Goal: Task Accomplishment & Management: Manage account settings

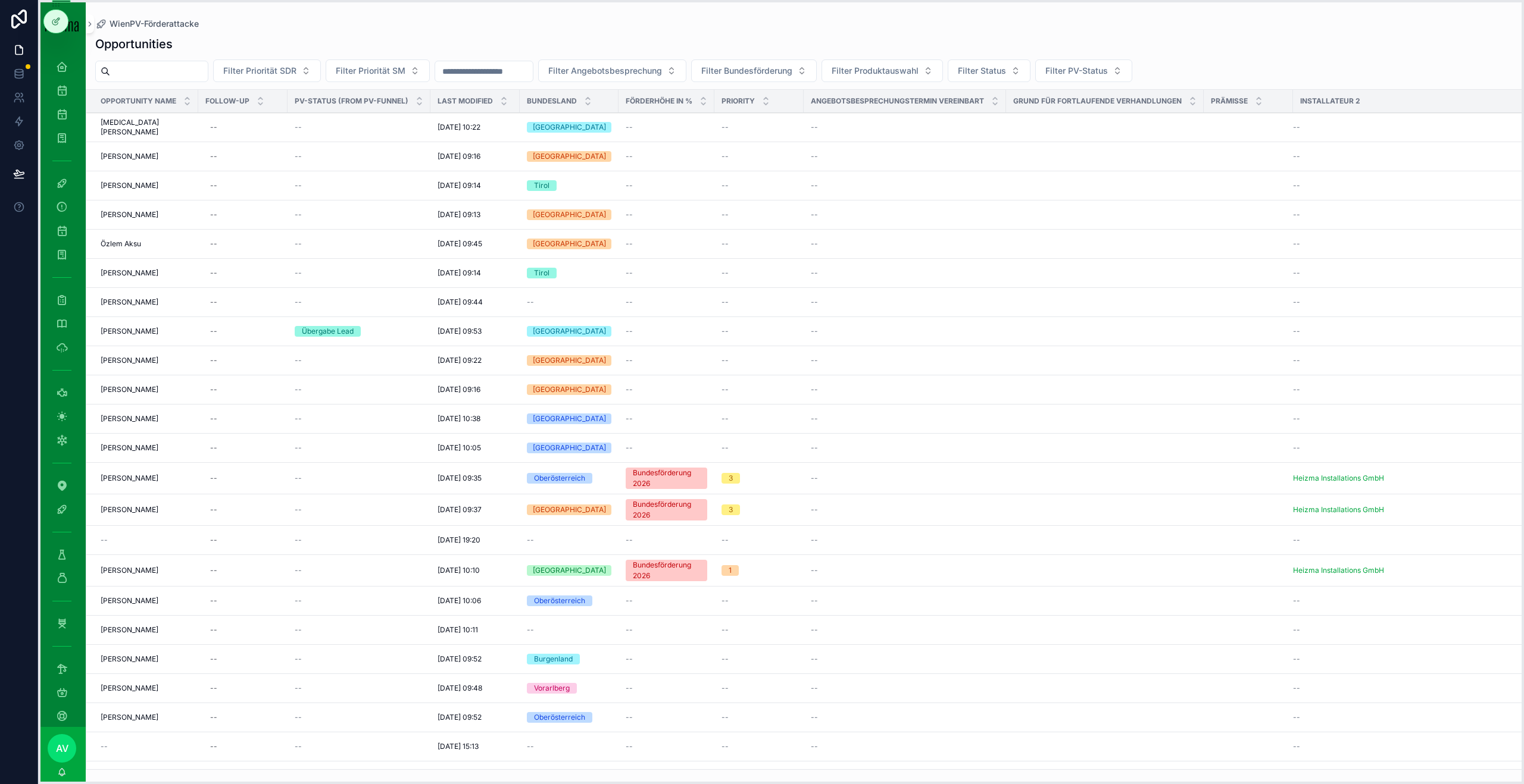
drag, startPoint x: 45, startPoint y: 443, endPoint x: 49, endPoint y: 7, distance: 436.0
click at [66, 425] on icon "scrollable content" at bounding box center [62, 579] width 12 height 12
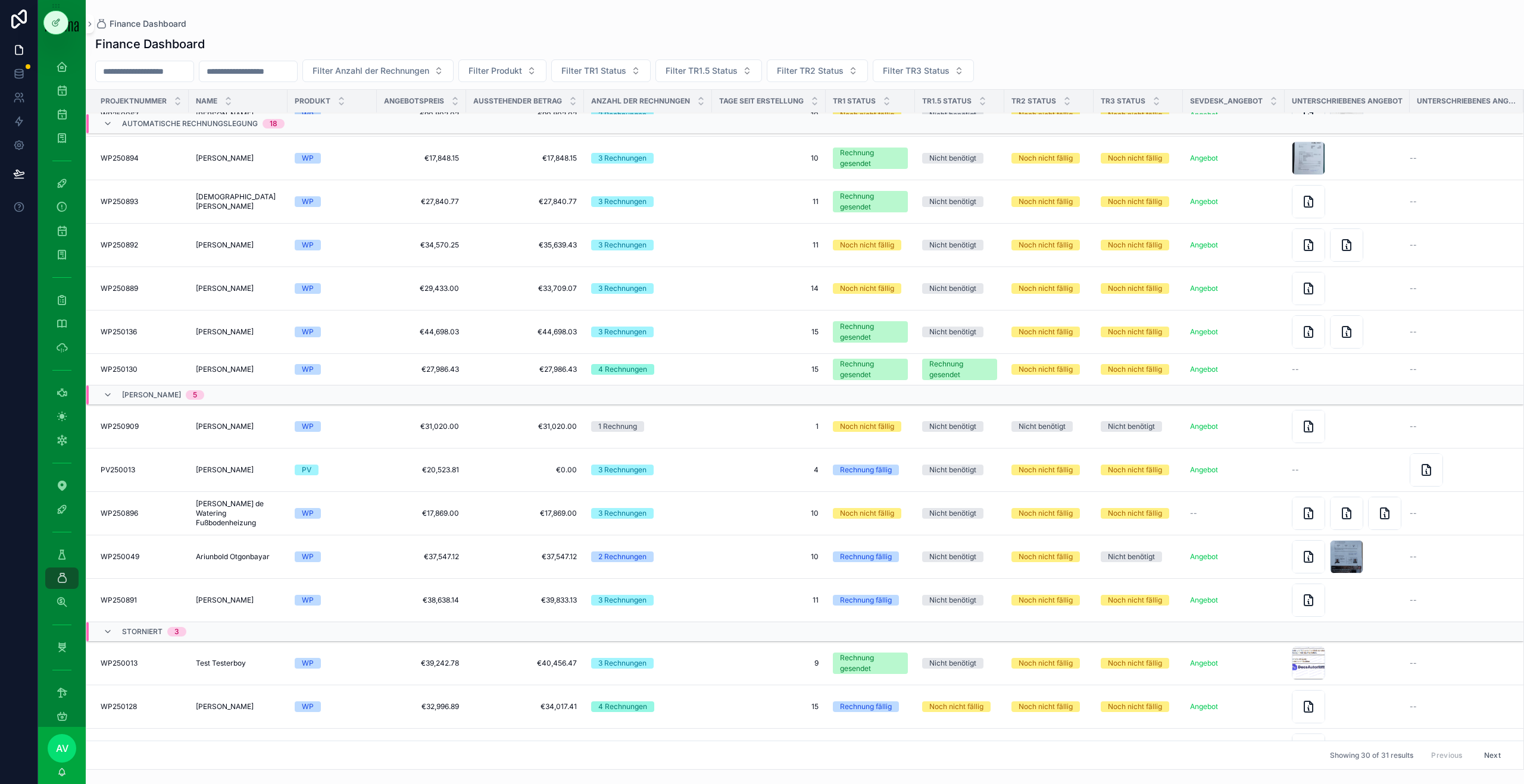
scroll to position [758, 0]
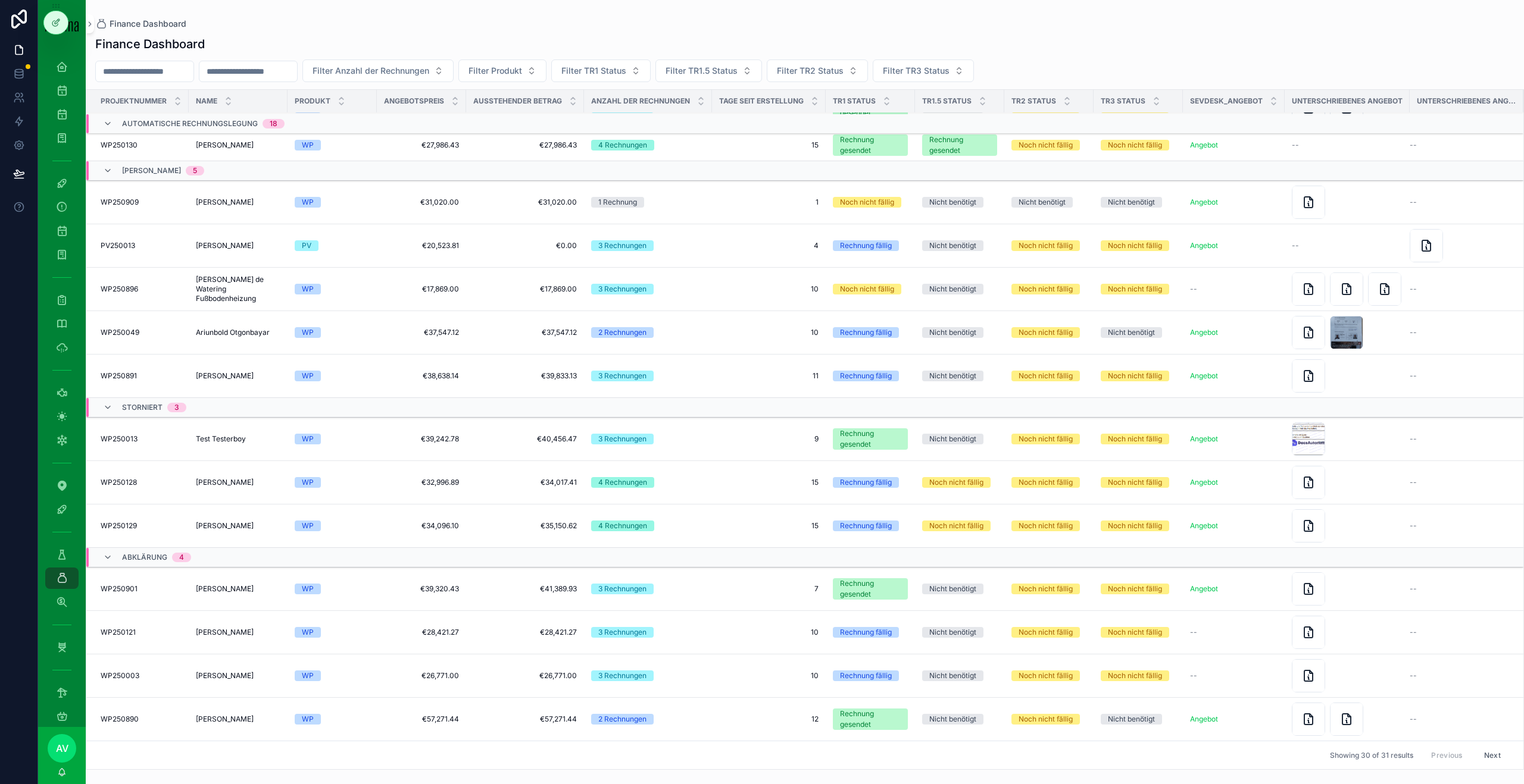
click at [254, 425] on span "[PERSON_NAME]" at bounding box center [224, 589] width 57 height 10
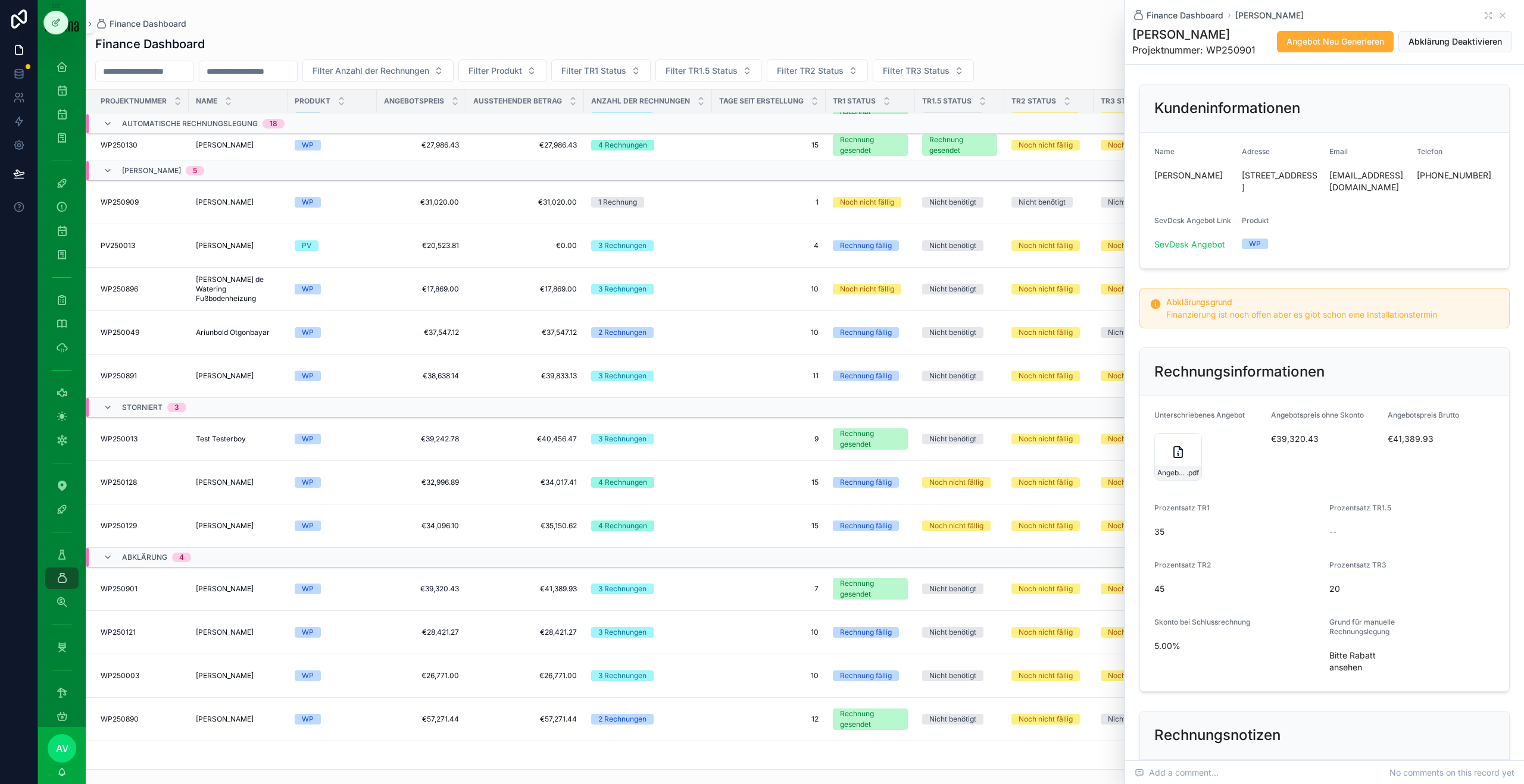
click at [713, 29] on h1 "[PERSON_NAME]" at bounding box center [1193, 35] width 123 height 17
copy h1 "[PERSON_NAME]"
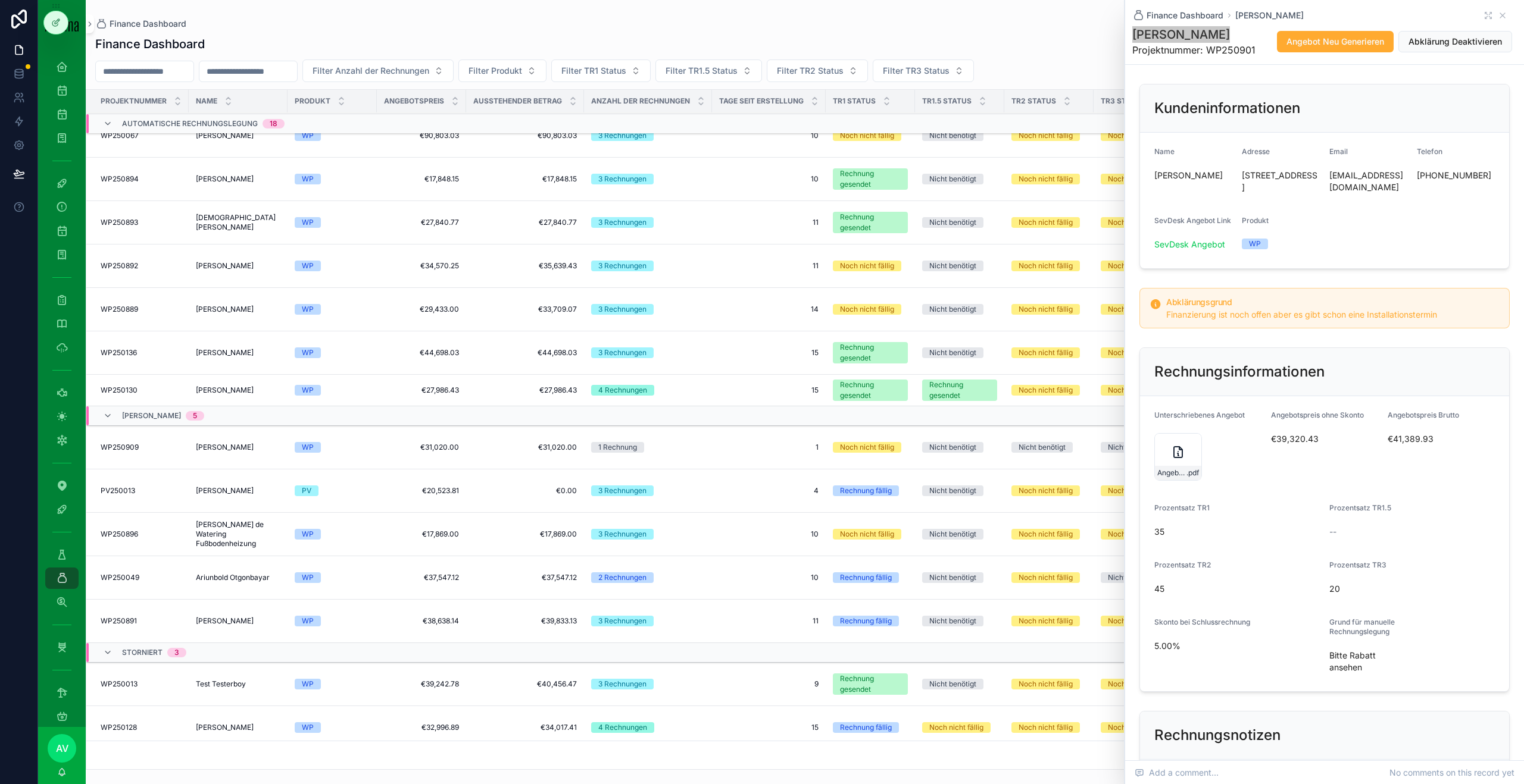
scroll to position [480, 0]
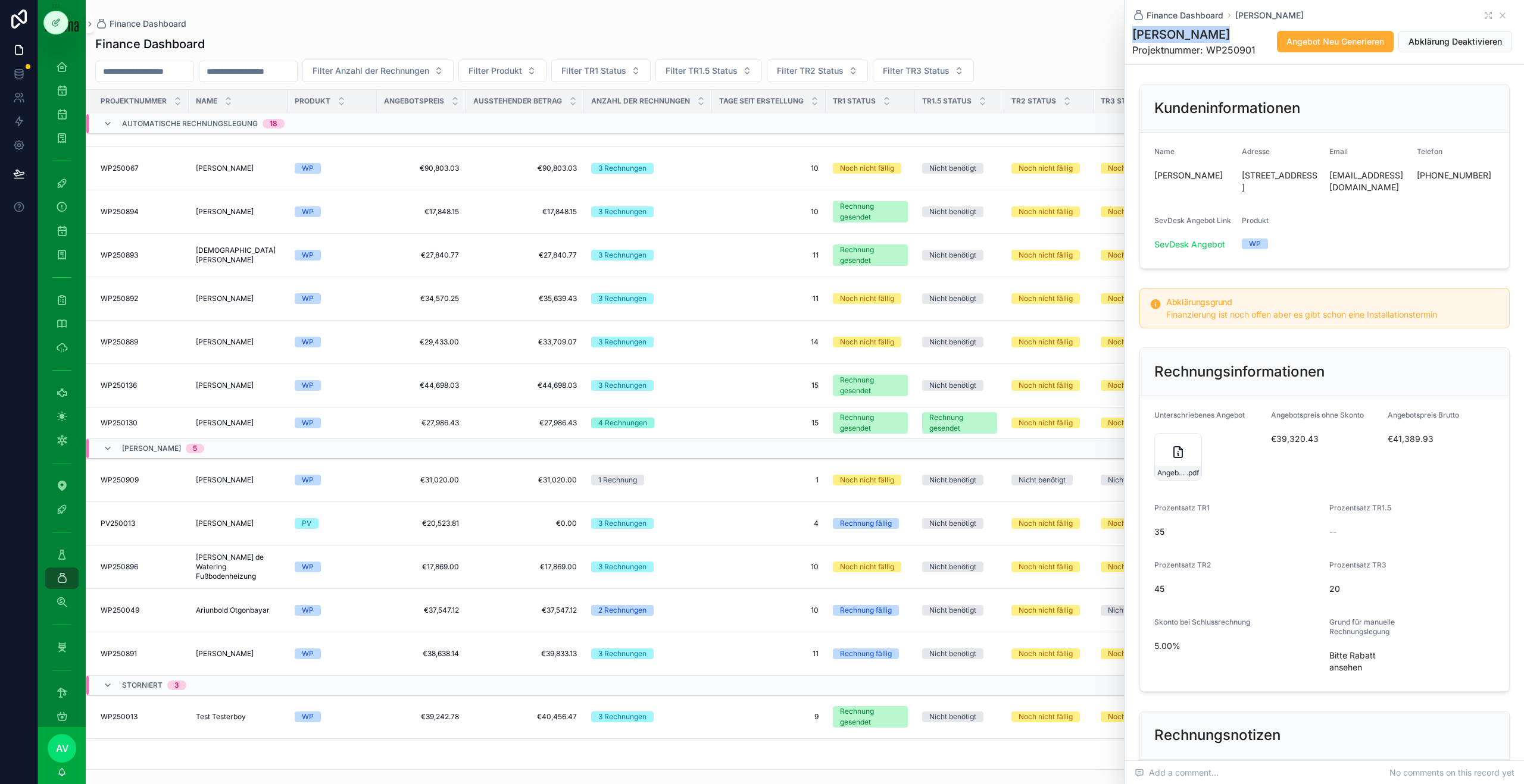
click at [214, 383] on span "[PERSON_NAME]" at bounding box center [224, 386] width 57 height 10
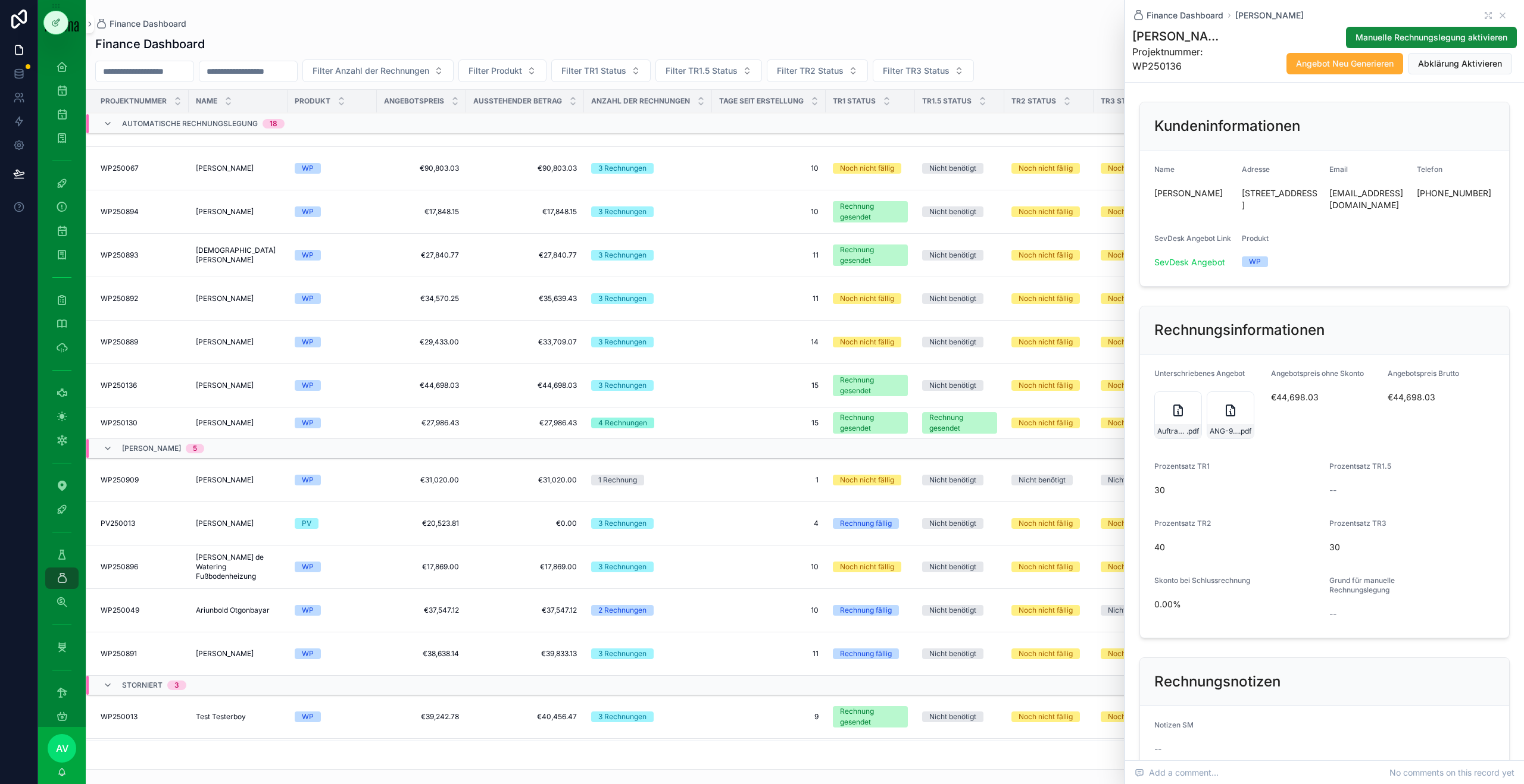
click at [713, 190] on span "[PERSON_NAME]" at bounding box center [1193, 193] width 78 height 12
copy span "[PERSON_NAME]"
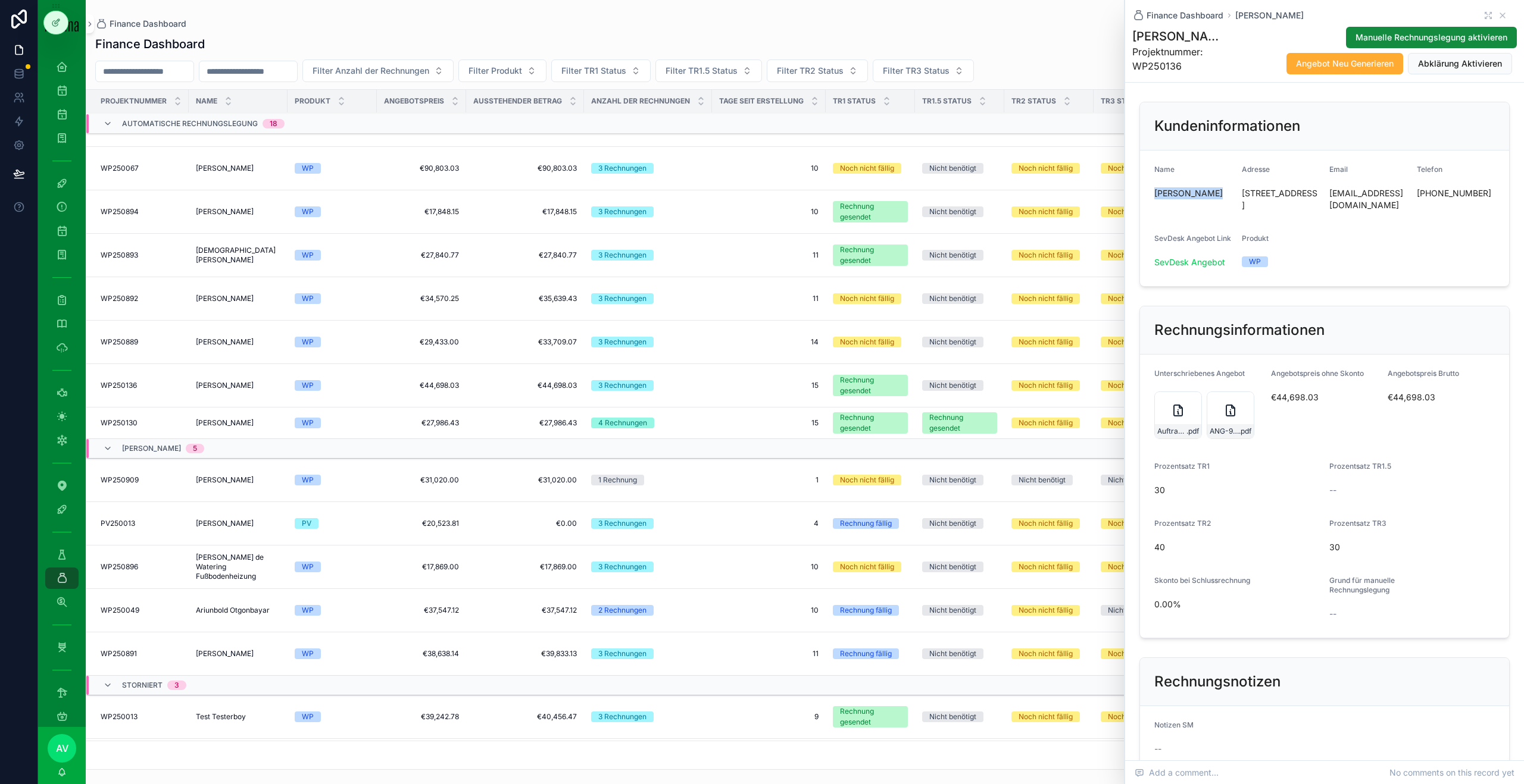
click at [223, 425] on td "Ariunbold Otgonbayar Ariunbold Otgonbayar" at bounding box center [238, 611] width 99 height 44
click at [234, 425] on td "Claudia Schaberl Claudia Schaberl" at bounding box center [238, 423] width 99 height 32
click at [713, 16] on icon "scrollable content" at bounding box center [1502, 15] width 10 height 10
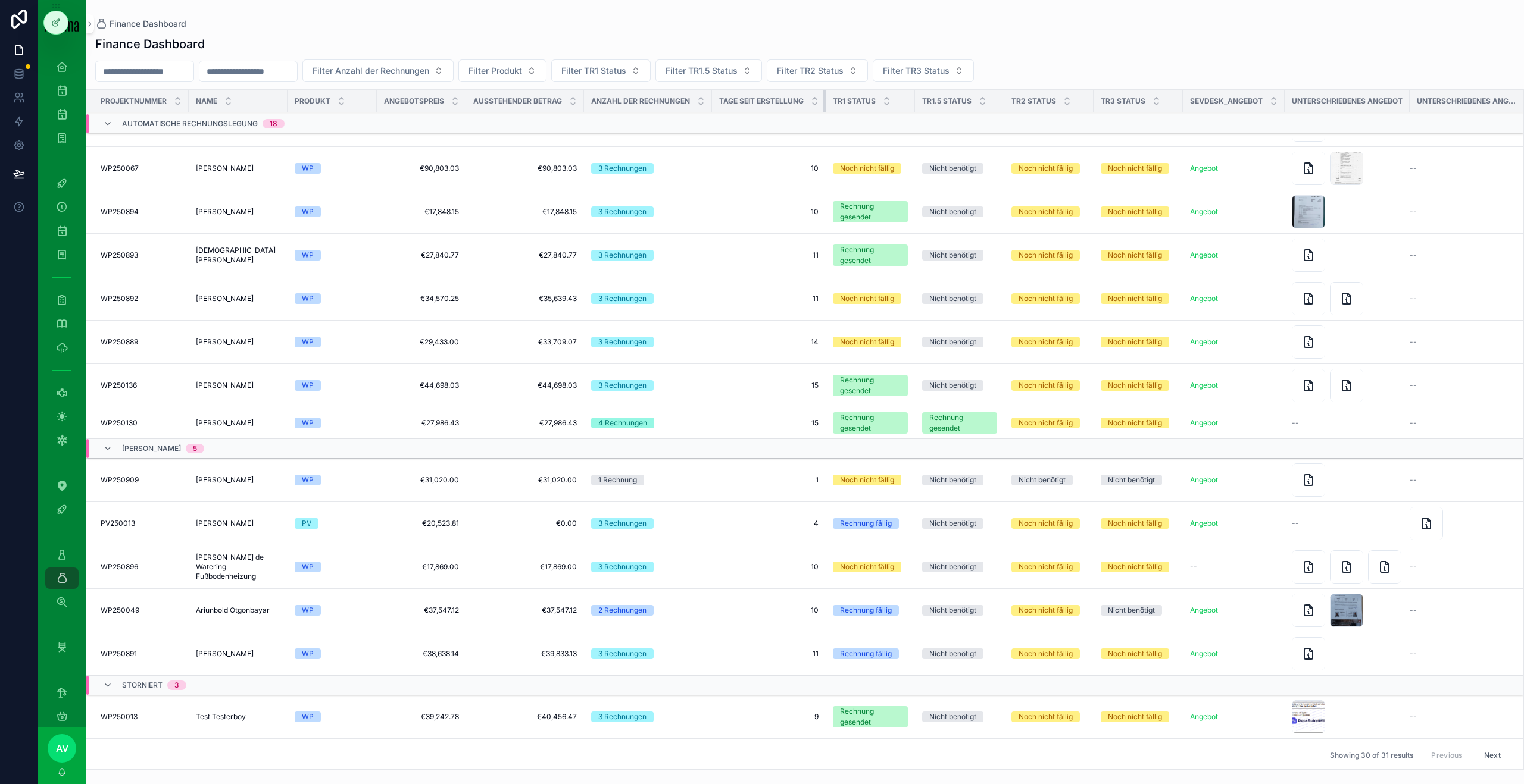
drag, startPoint x: 824, startPoint y: 100, endPoint x: 774, endPoint y: 100, distance: 50.0
click at [713, 100] on th "Tage seit Erstellung" at bounding box center [768, 101] width 114 height 23
drag, startPoint x: 710, startPoint y: 97, endPoint x: 735, endPoint y: 97, distance: 25.0
click at [713, 97] on tr "Projektnummer Name Produkt Angebotspreis Ausstehender Betrag Anzahl der Rechnun…" at bounding box center [804, 101] width 1436 height 23
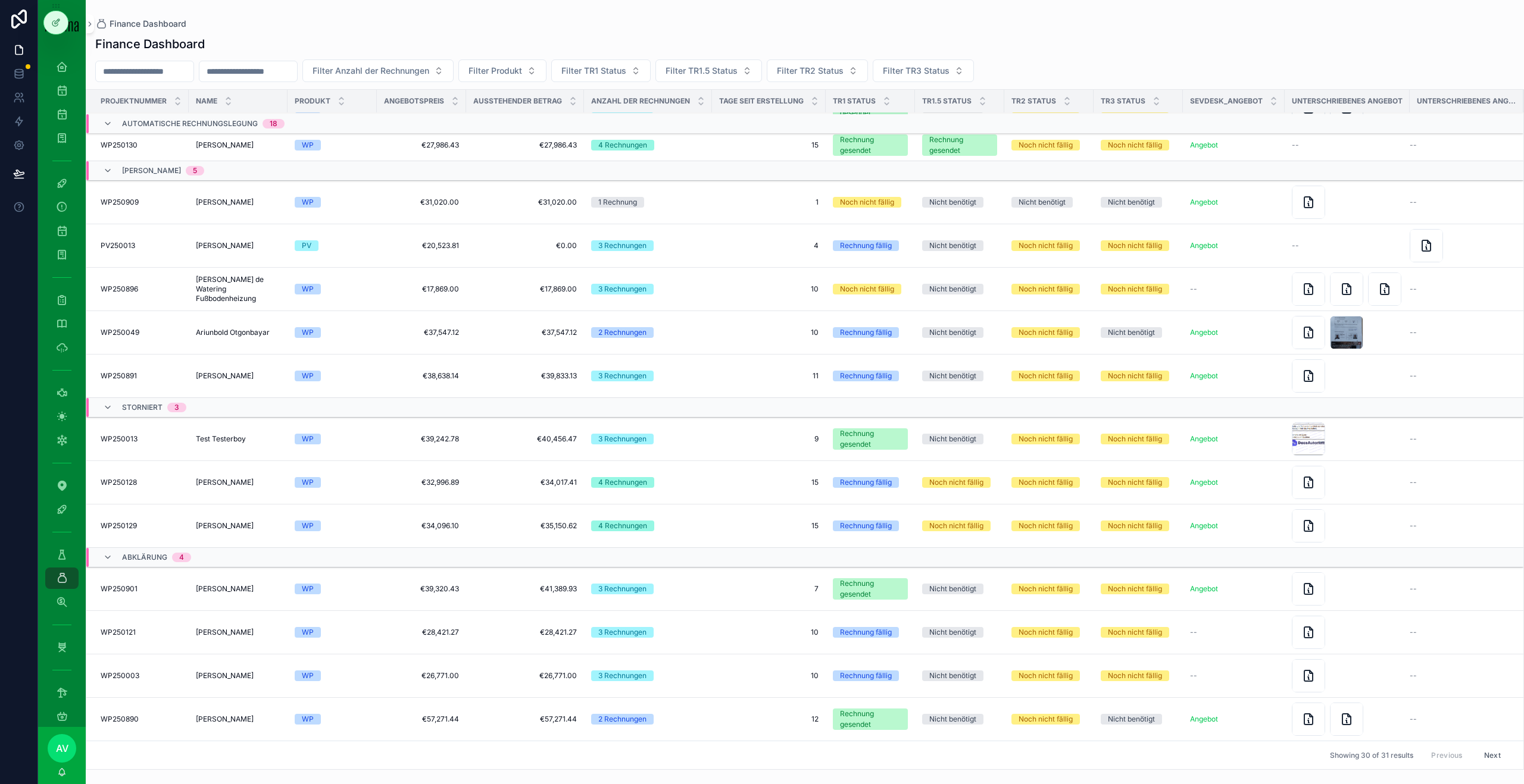
scroll to position [758, 0]
click at [679, 382] on td "3 Rechnungen" at bounding box center [648, 377] width 128 height 44
click at [238, 361] on td "Martin Lukanowicz Martin Lukanowicz" at bounding box center [238, 377] width 99 height 44
click at [238, 380] on span "[PERSON_NAME]" at bounding box center [224, 376] width 57 height 10
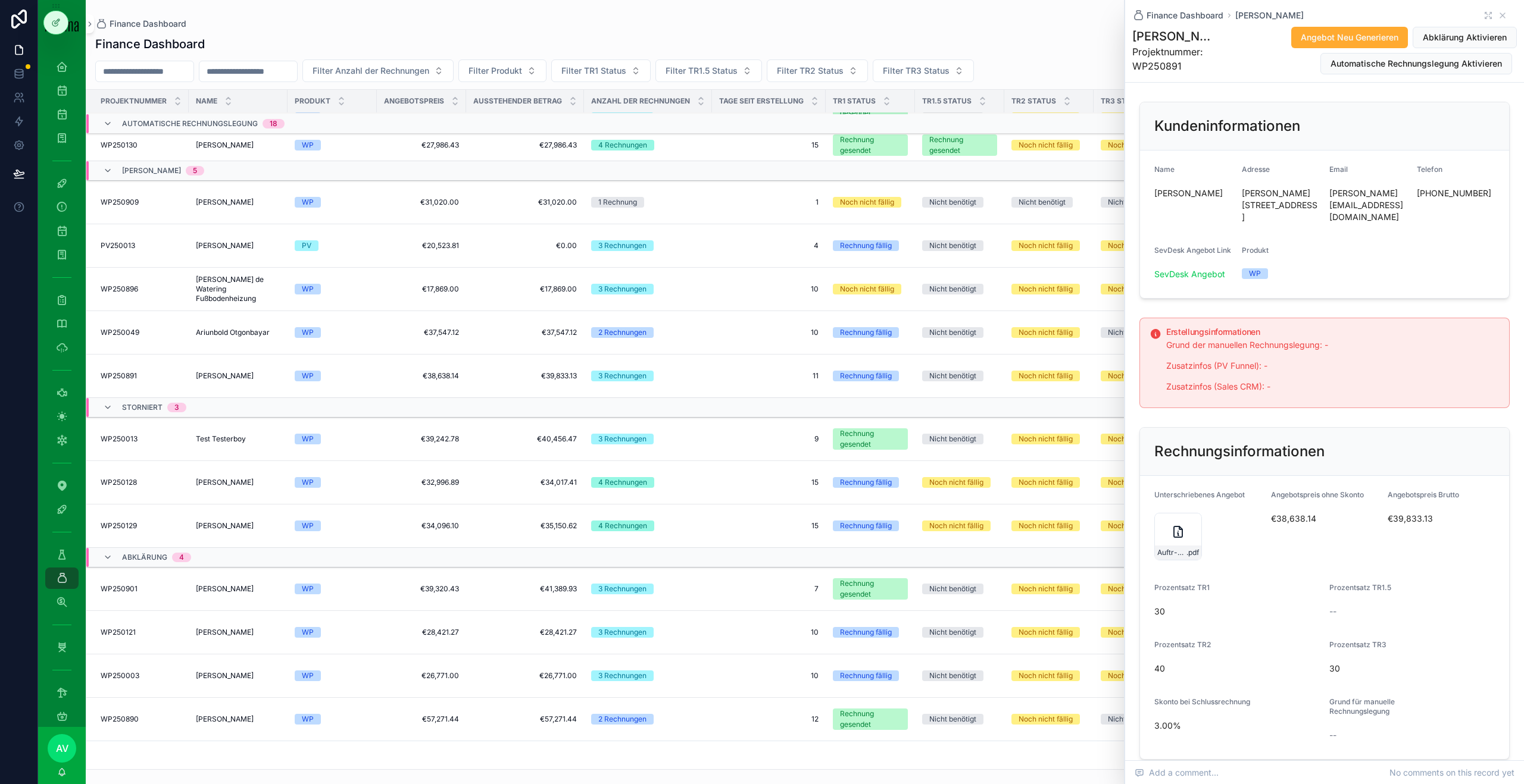
scroll to position [758, 0]
click at [713, 361] on p "Zusatzinfos (PV Funnel): -" at bounding box center [1333, 366] width 334 height 14
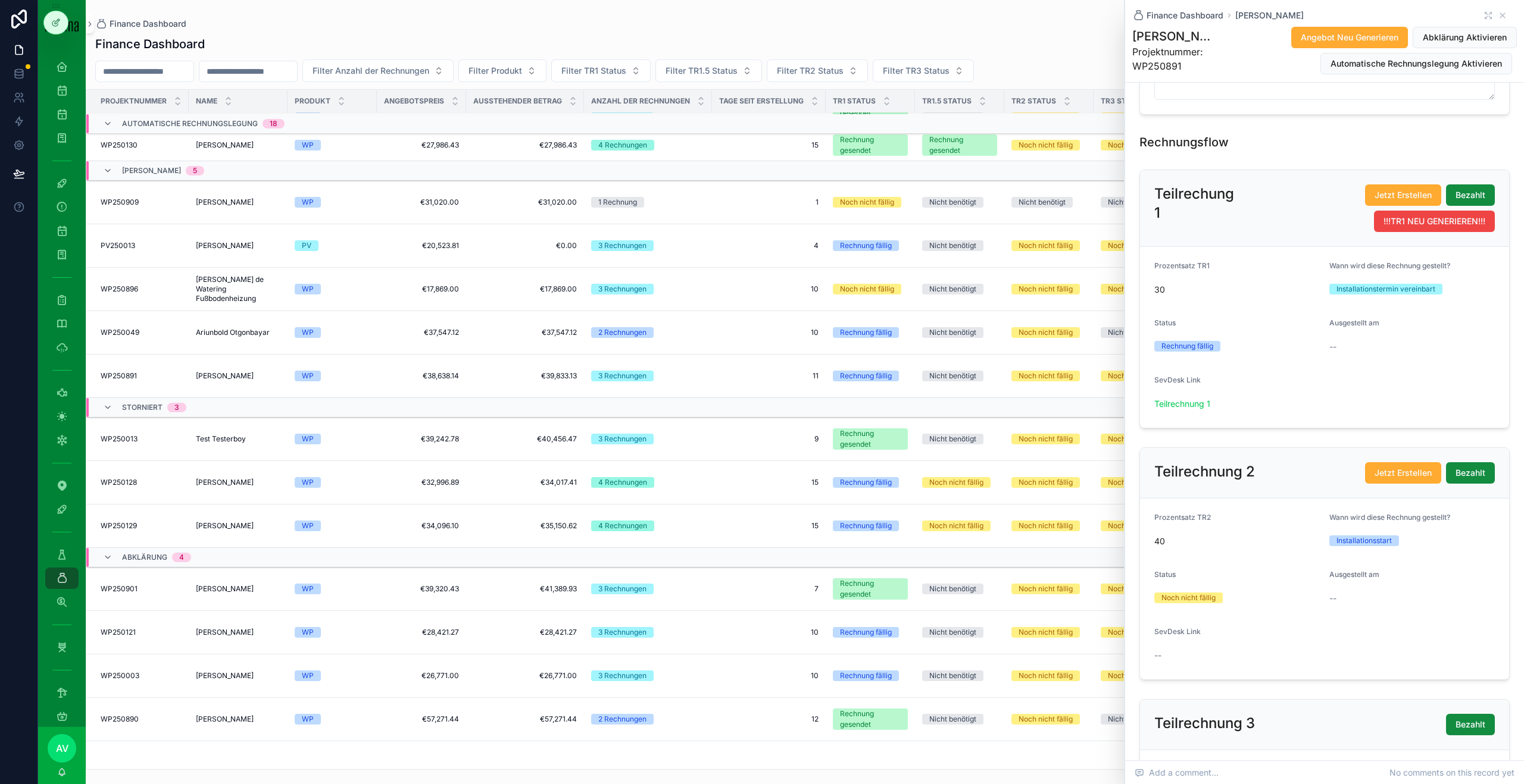
click at [713, 425] on form "Prozentsatz TR2 40 Wann wird diese Rechnung gestellt? Installationsstart Status…" at bounding box center [1324, 589] width 369 height 181
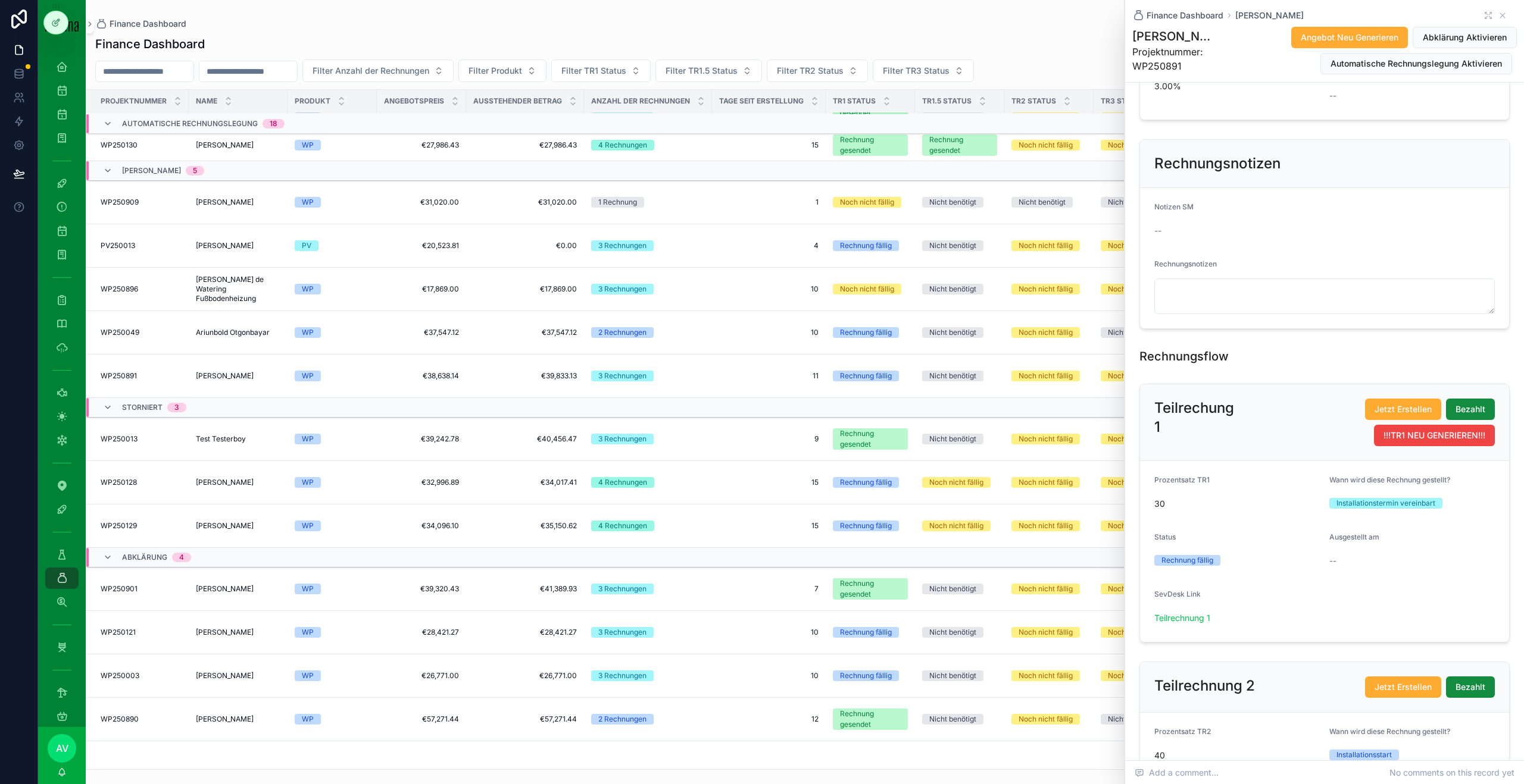
click at [713, 425] on div "Rechnung fällig" at bounding box center [1236, 561] width 165 height 11
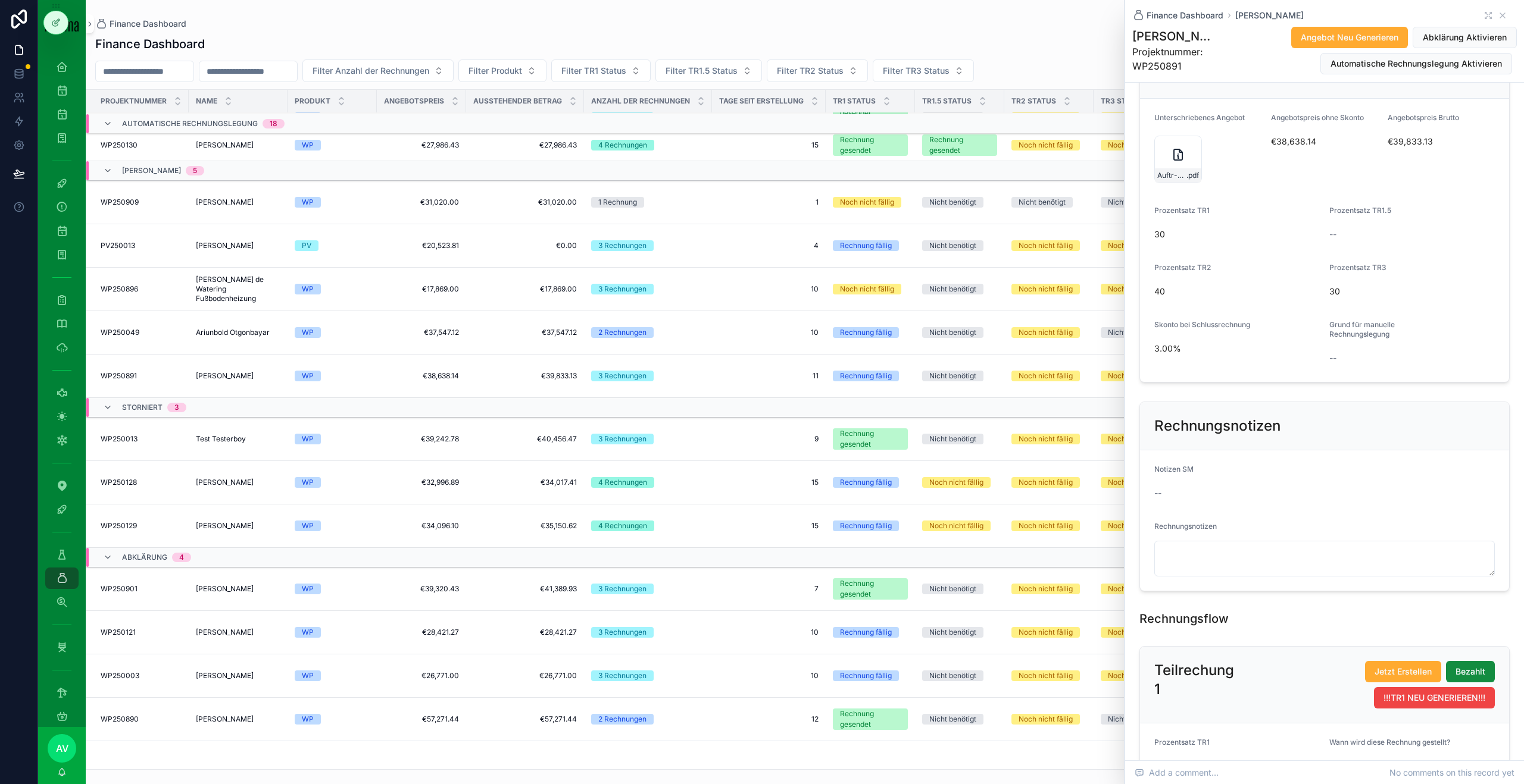
scroll to position [321, 0]
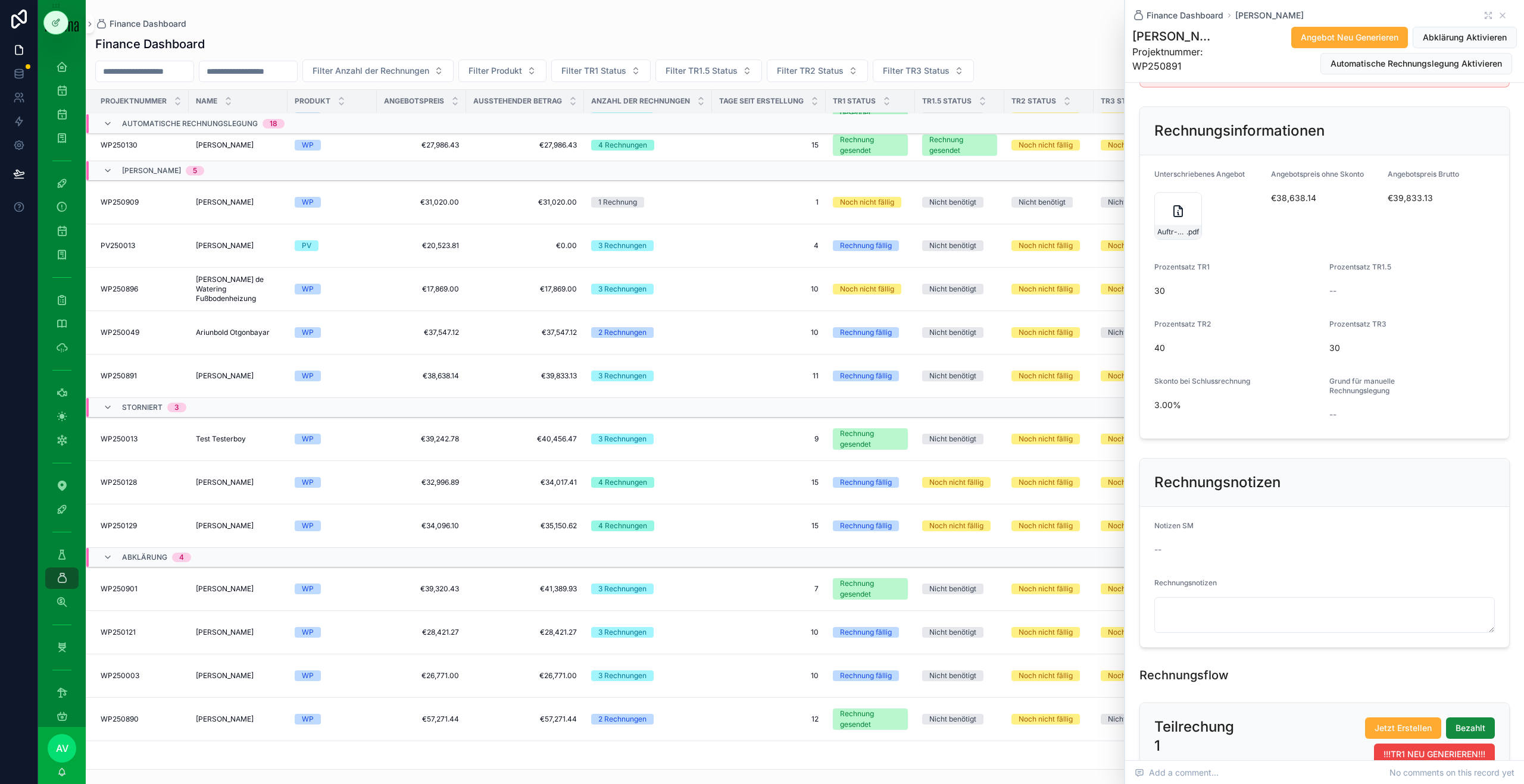
click at [713, 425] on form "Notizen SM -- Rechnungsnotizen" at bounding box center [1324, 577] width 369 height 140
click at [713, 425] on textarea "scrollable content" at bounding box center [1324, 615] width 340 height 35
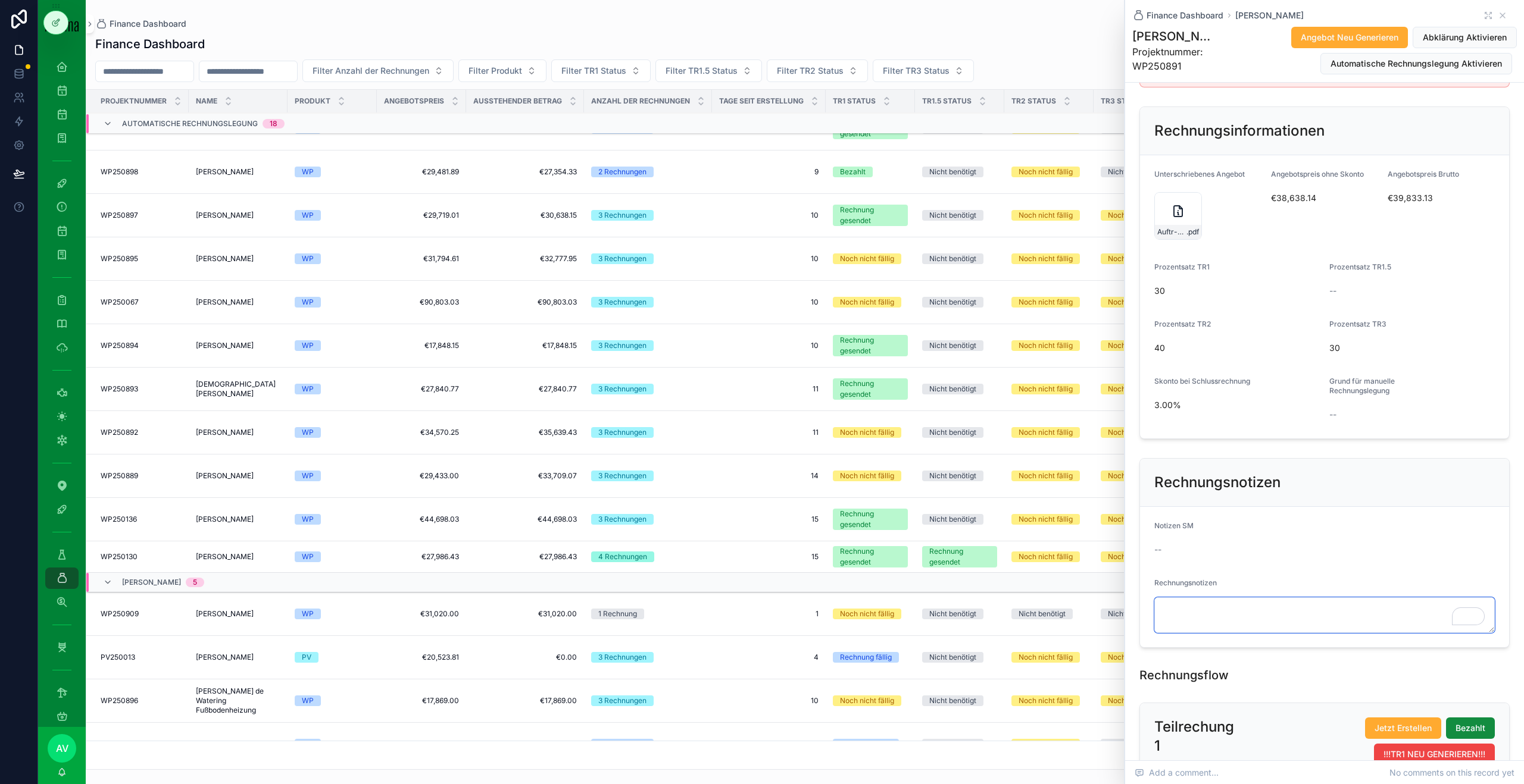
scroll to position [0, 0]
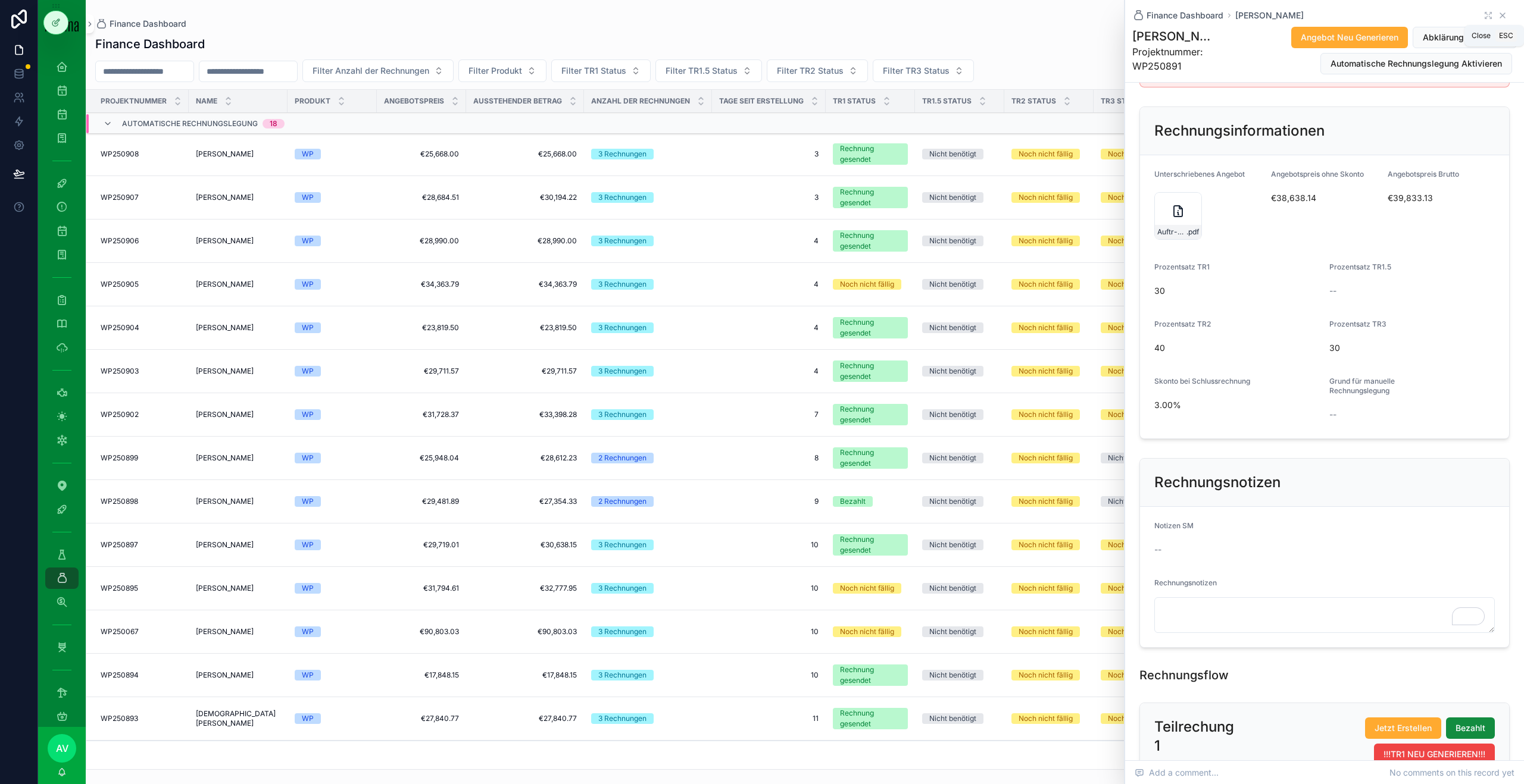
click at [713, 15] on icon "scrollable content" at bounding box center [1502, 15] width 10 height 10
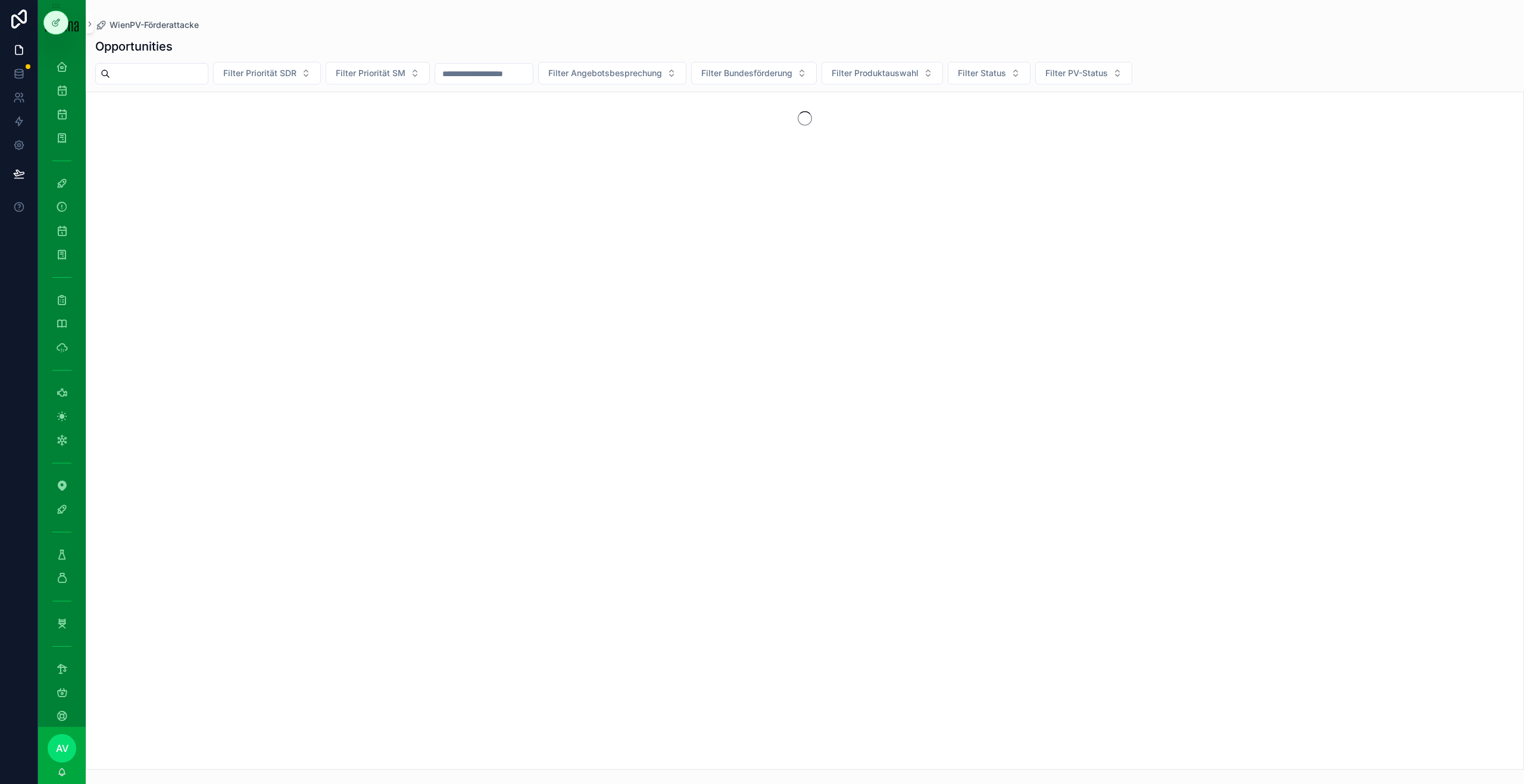
click at [76, 425] on div "Finance Dashboard" at bounding box center [61, 579] width 48 height 24
click at [63, 425] on icon "scrollable content" at bounding box center [62, 579] width 12 height 12
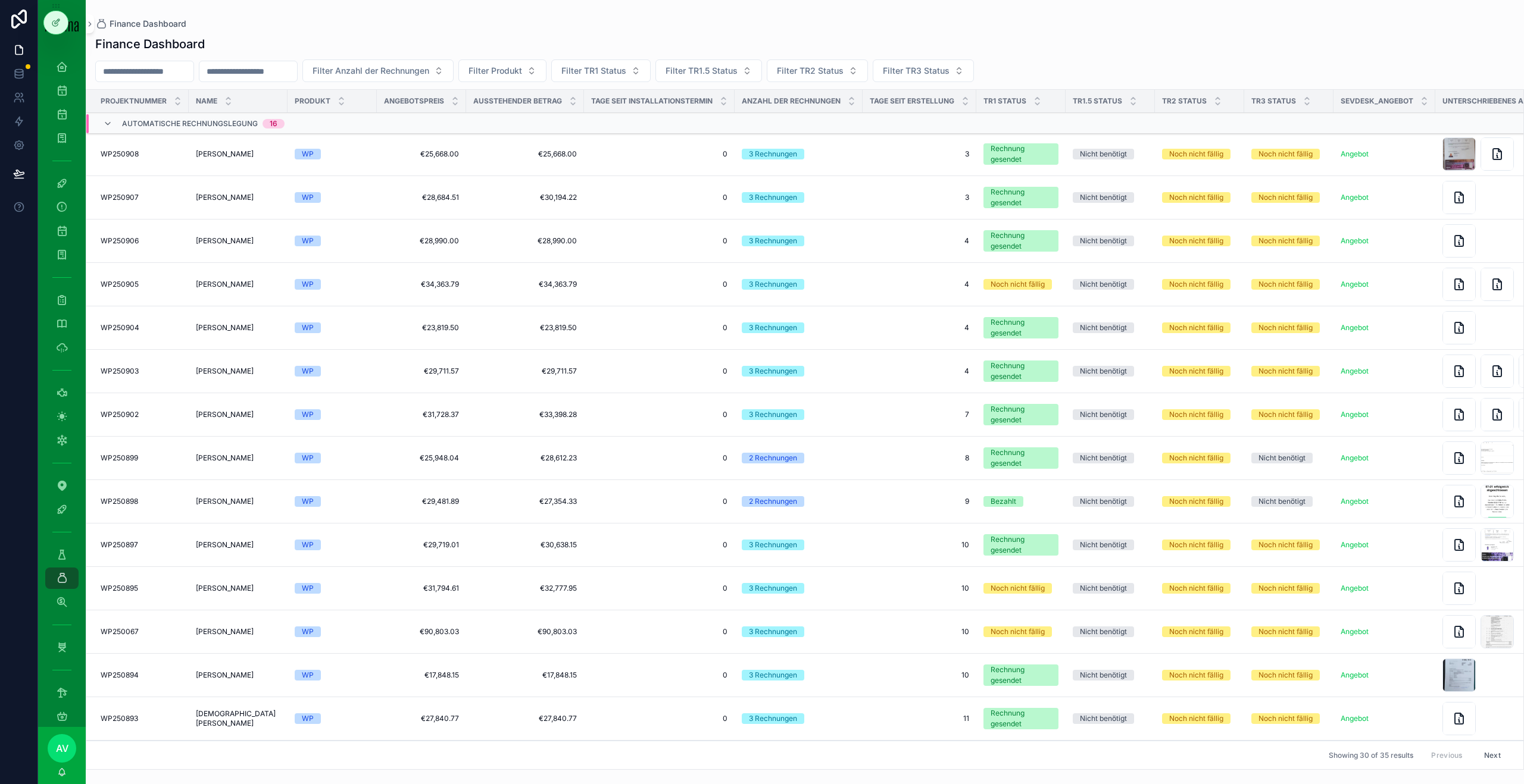
click at [330, 103] on span "Produkt" at bounding box center [312, 101] width 35 height 10
click at [359, 103] on div "Produkt" at bounding box center [332, 101] width 89 height 23
click at [579, 77] on div "Filter Anzahl der Rechnungen Filter Produkt Filter TR1 Status Filter TR1.5 Stat…" at bounding box center [805, 71] width 1438 height 23
click at [546, 73] on button "Filter Produkt" at bounding box center [502, 71] width 88 height 23
click at [528, 135] on div "PV" at bounding box center [534, 137] width 165 height 19
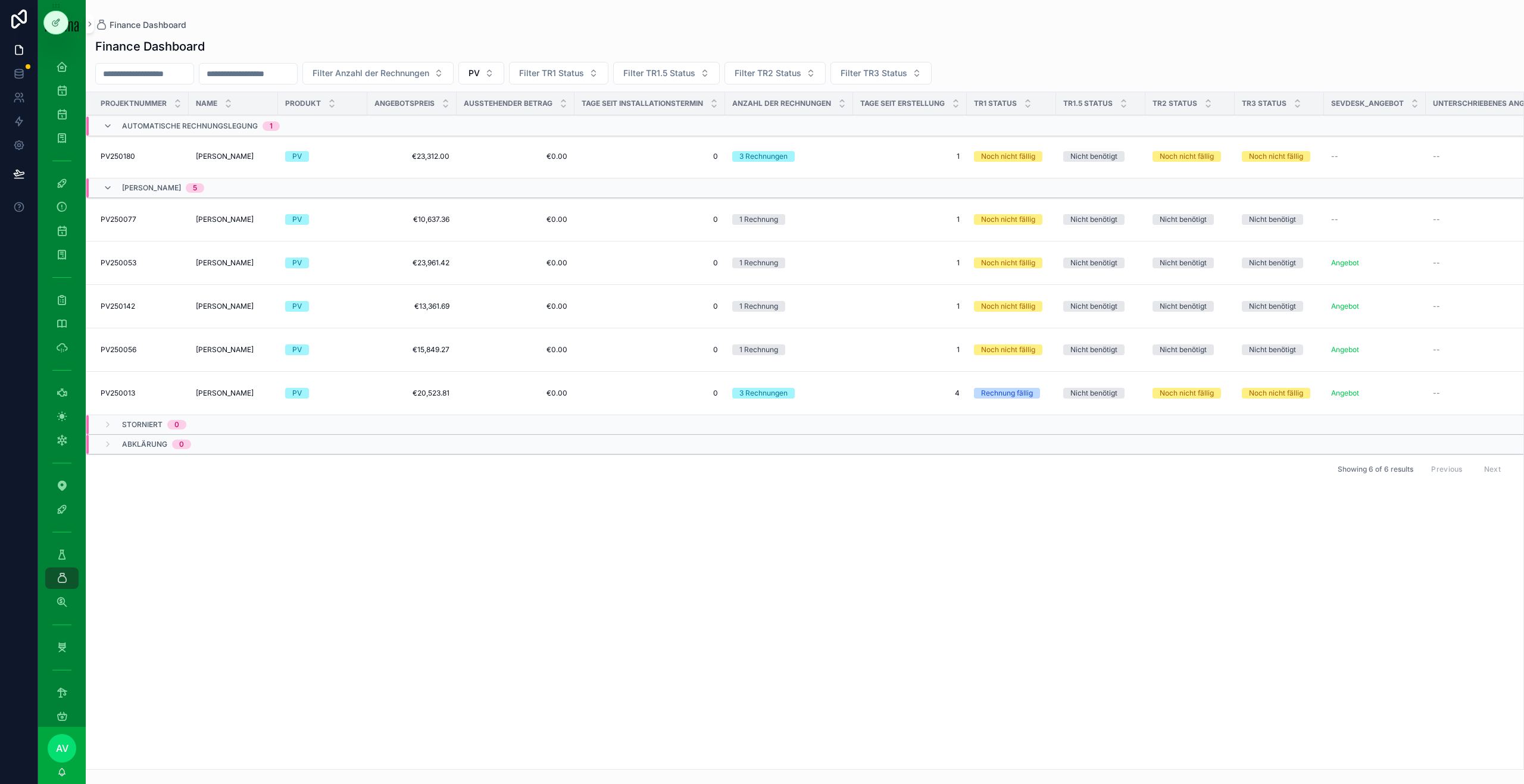
click at [536, 77] on div "Filter Anzahl der Rechnungen PV Filter TR1 Status Filter TR1.5 Status Filter TR…" at bounding box center [805, 73] width 1438 height 23
click at [504, 73] on button "PV" at bounding box center [481, 73] width 46 height 23
click at [509, 141] on div "WP" at bounding box center [513, 140] width 165 height 19
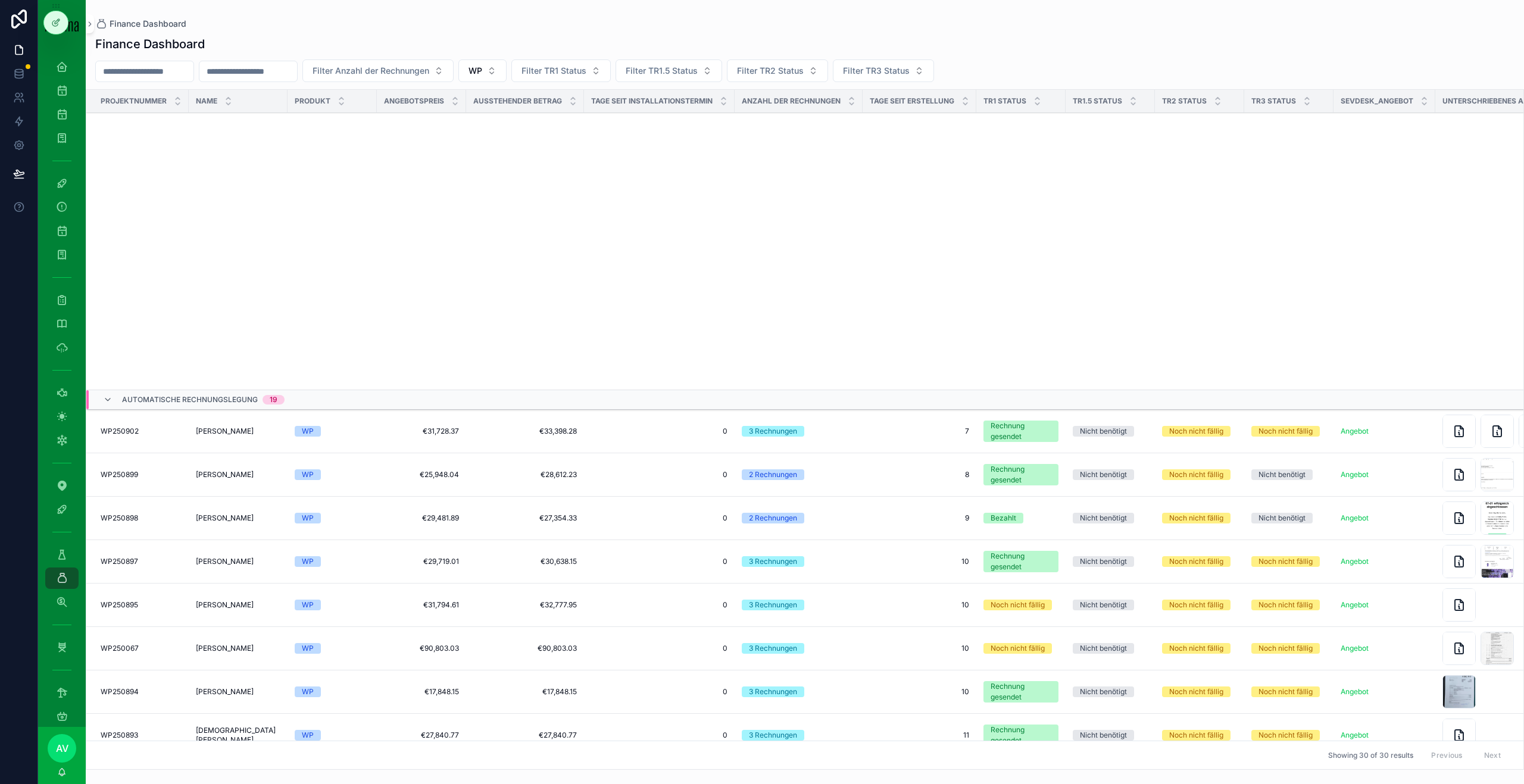
scroll to position [758, 0]
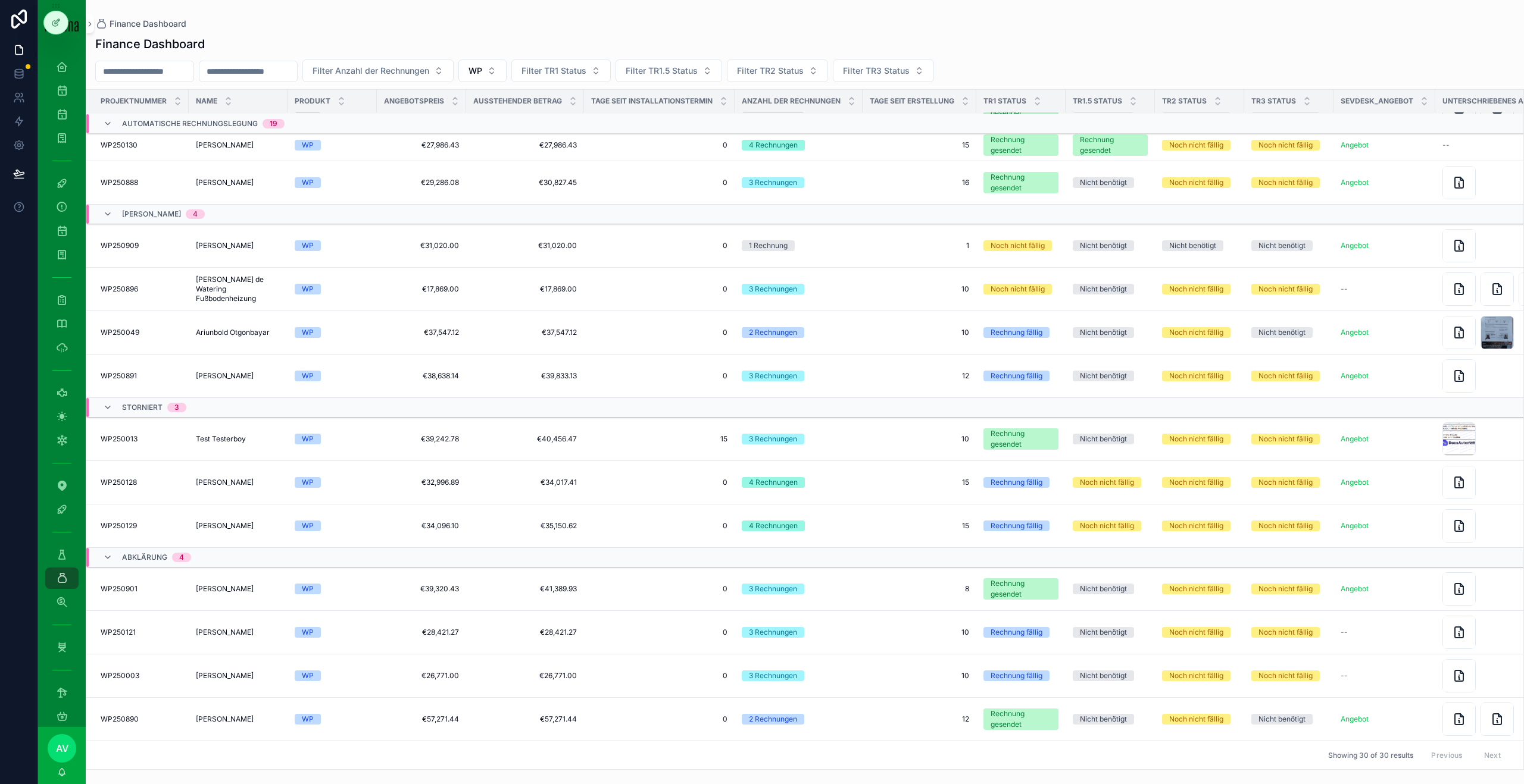
click at [248, 252] on td "Sebastian Büchler Sebastian Büchler" at bounding box center [238, 246] width 99 height 44
click at [241, 245] on span "[PERSON_NAME]" at bounding box center [224, 245] width 57 height 10
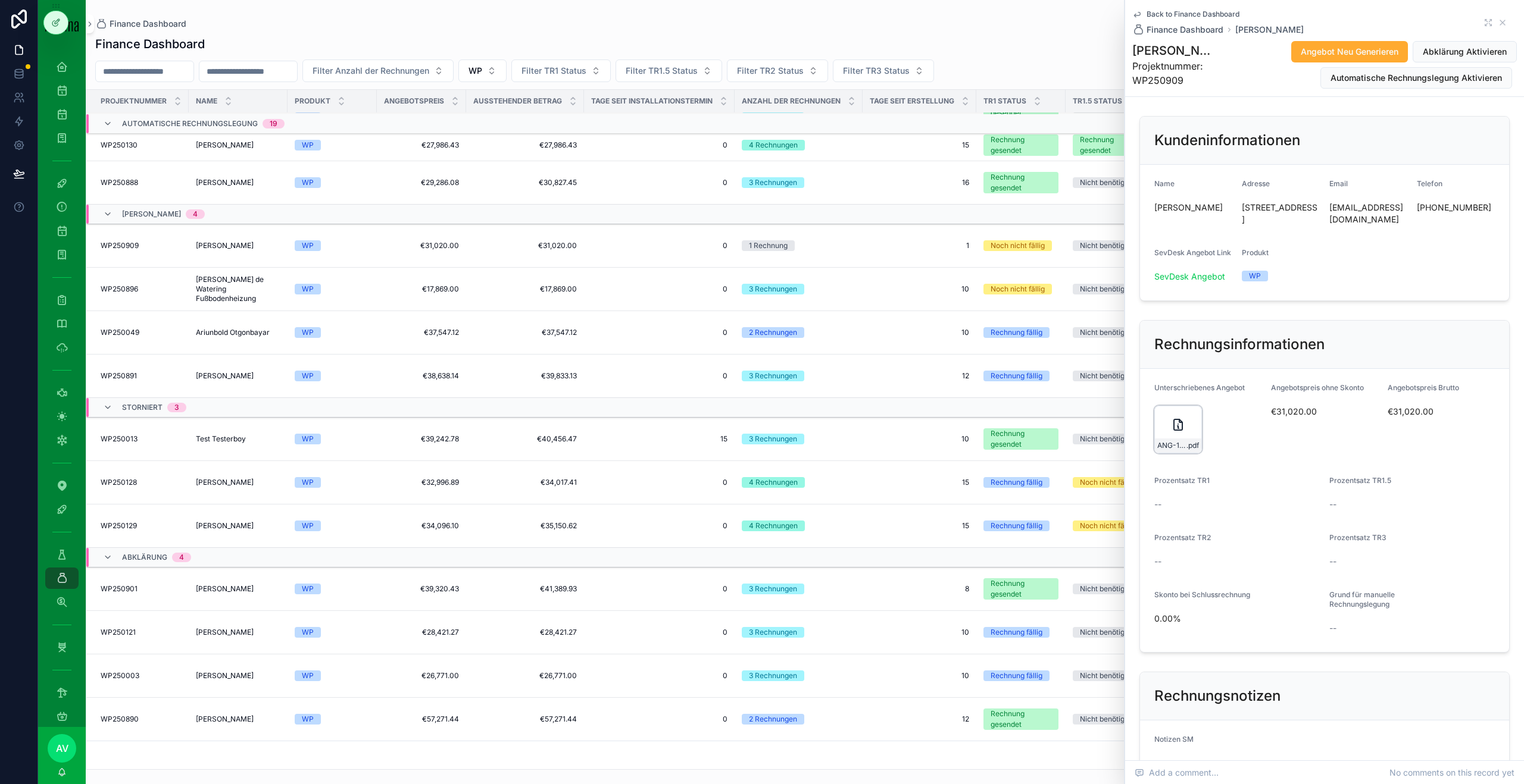
click at [713, 423] on icon "scrollable content" at bounding box center [1178, 425] width 14 height 14
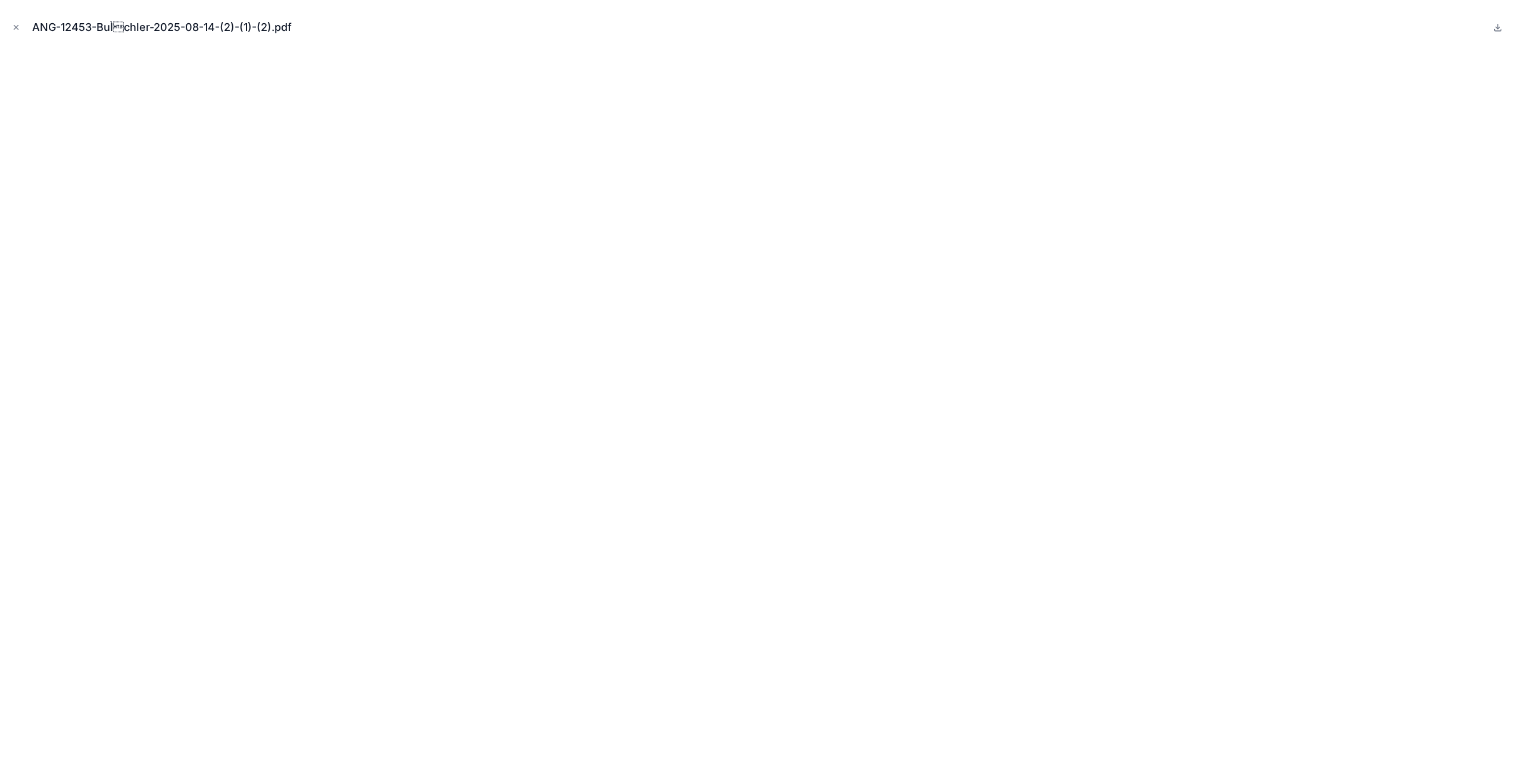
scroll to position [758, 0]
click at [23, 27] on div "ANG-12453-BuÌchler-2025-08-14-(2)-(1)-(2).pdf" at bounding box center [762, 27] width 1504 height 35
click at [15, 27] on icon "Close modal" at bounding box center [17, 28] width 5 height 5
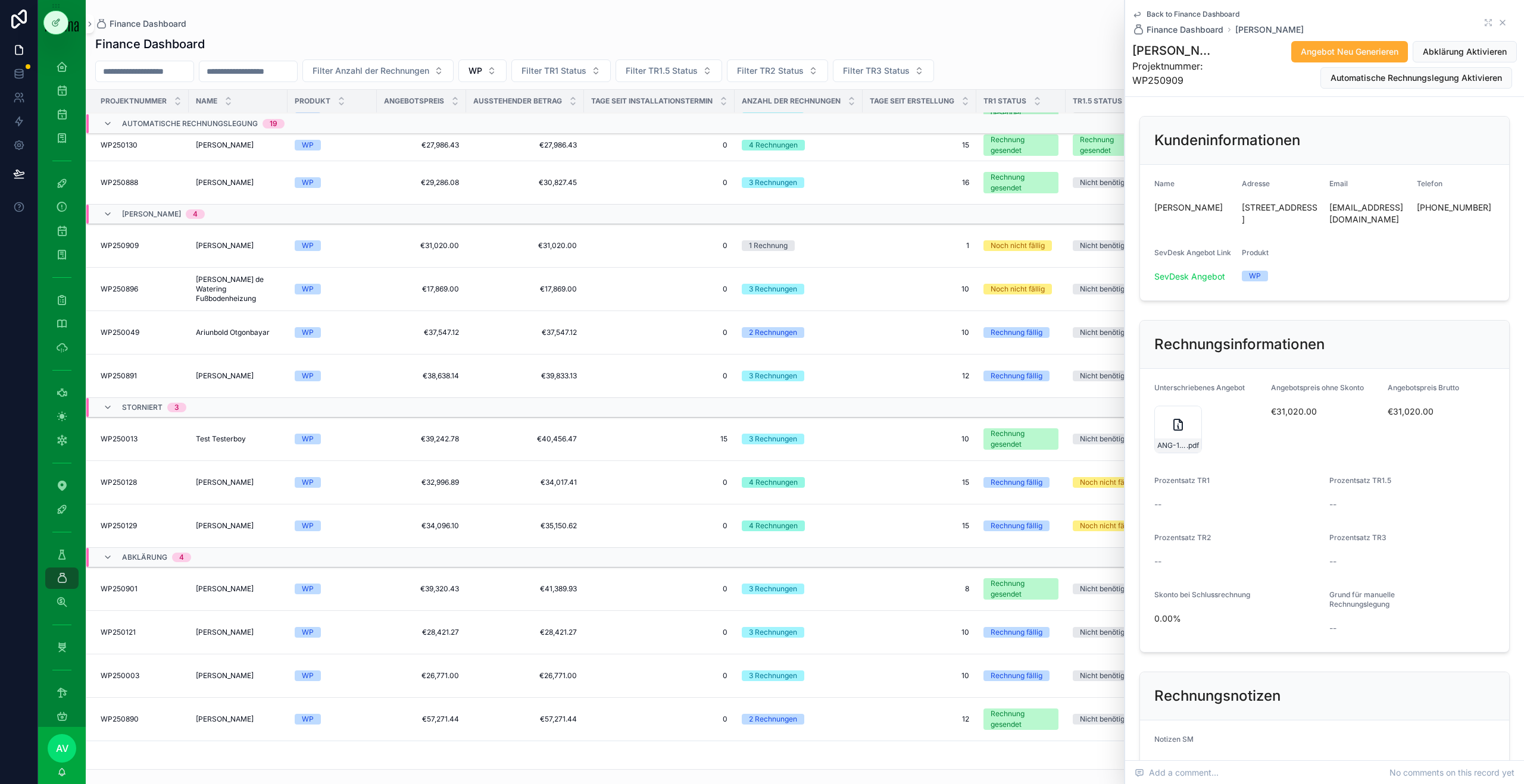
click at [713, 24] on icon "scrollable content" at bounding box center [1502, 23] width 5 height 5
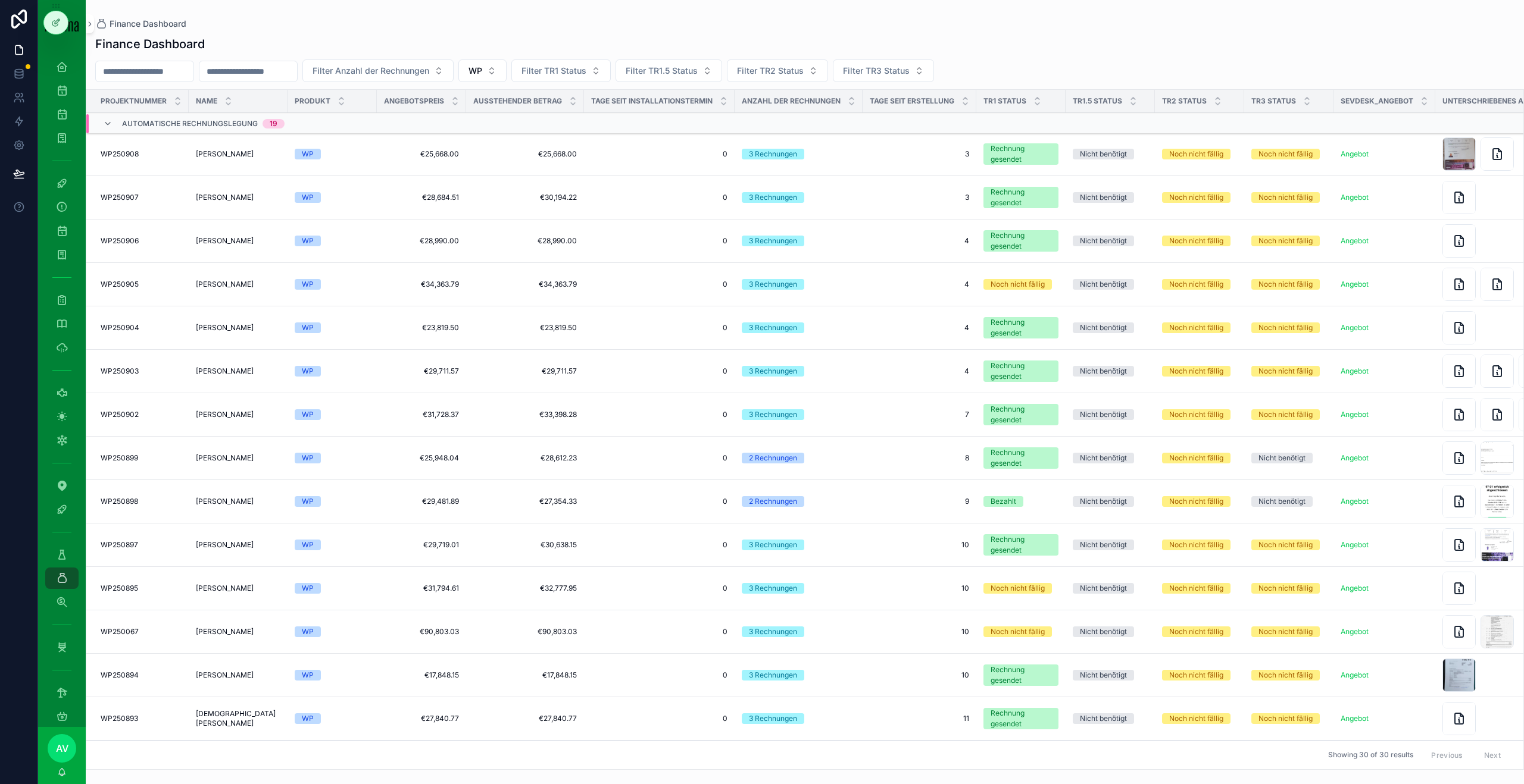
click at [713, 103] on div "TR1 Status" at bounding box center [1021, 101] width 89 height 23
click at [713, 105] on div "TR1 Status" at bounding box center [1021, 101] width 89 height 23
click at [713, 105] on icon "scrollable content" at bounding box center [1037, 103] width 5 height 2
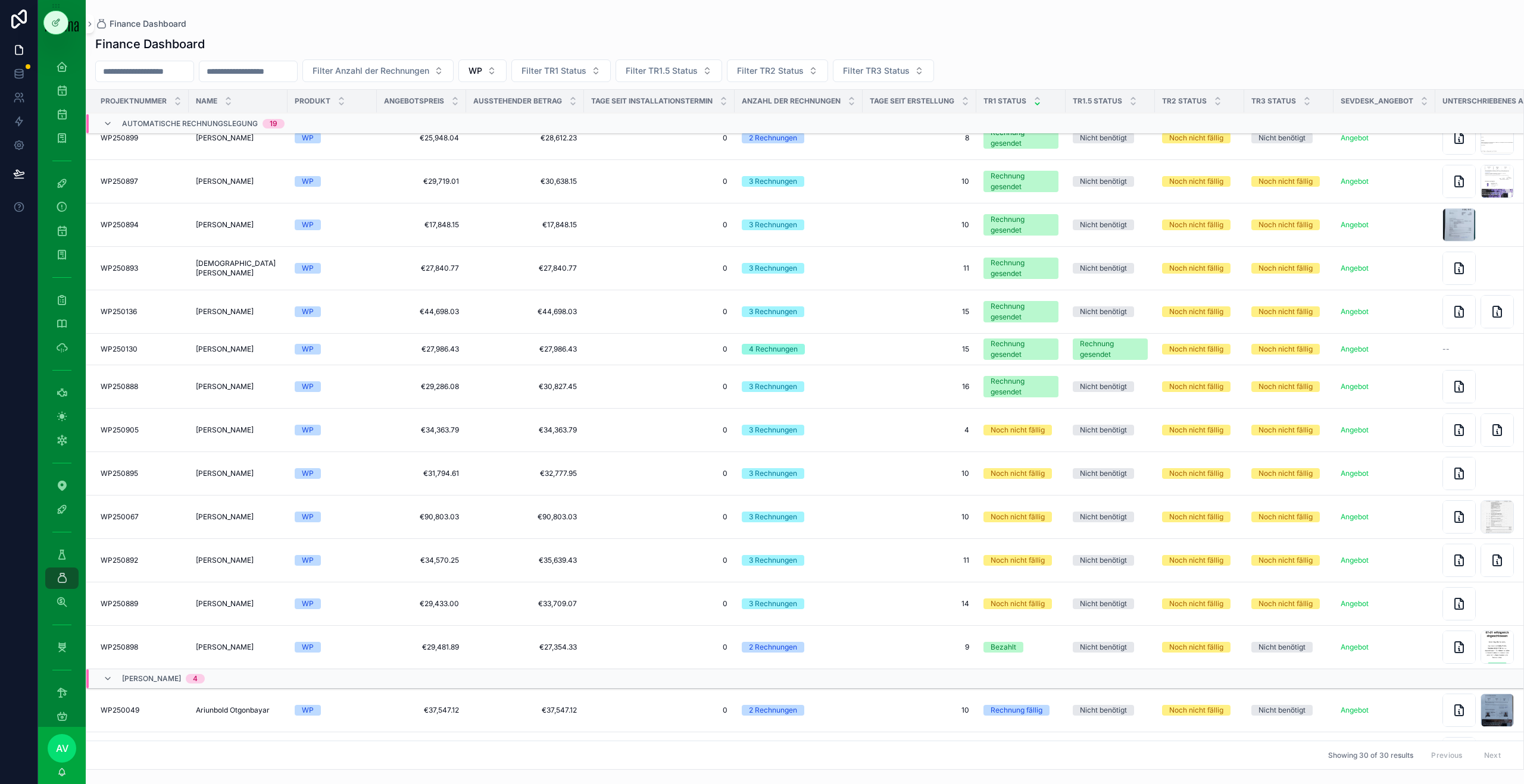
scroll to position [260, 0]
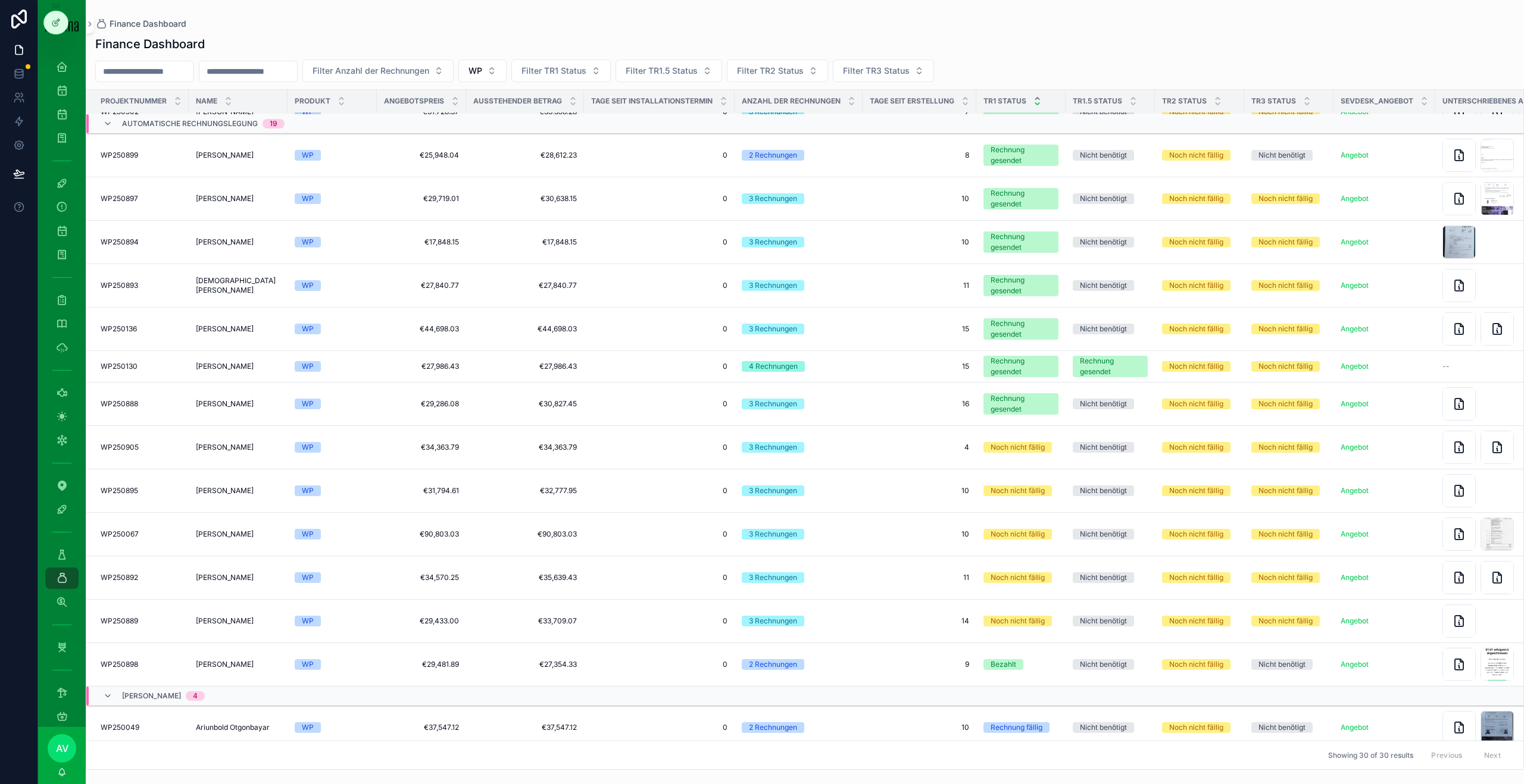
click at [713, 97] on icon "scrollable content" at bounding box center [1037, 98] width 5 height 2
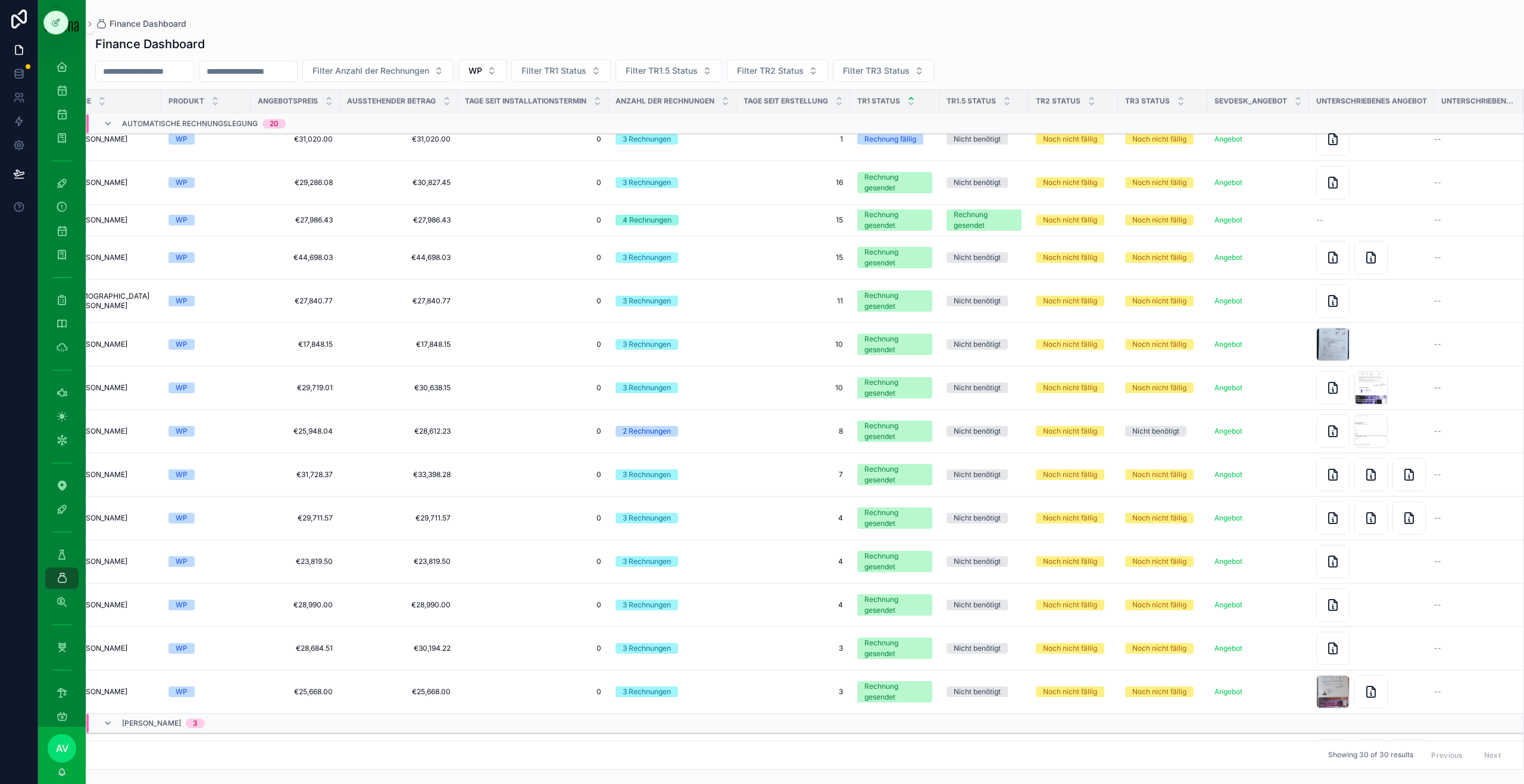
scroll to position [275, 0]
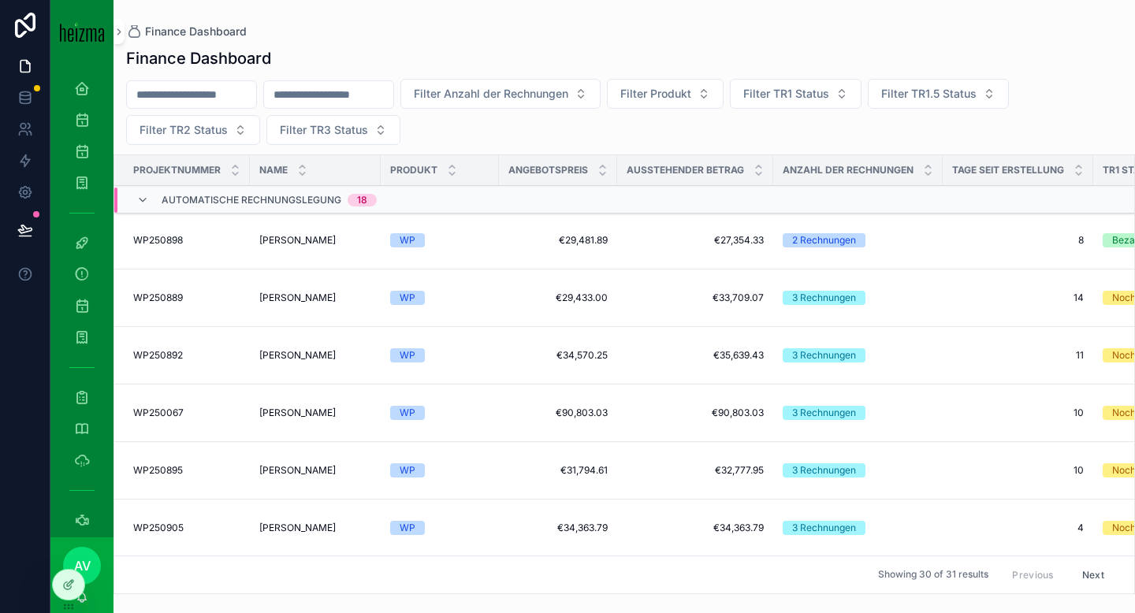
scroll to position [96, 0]
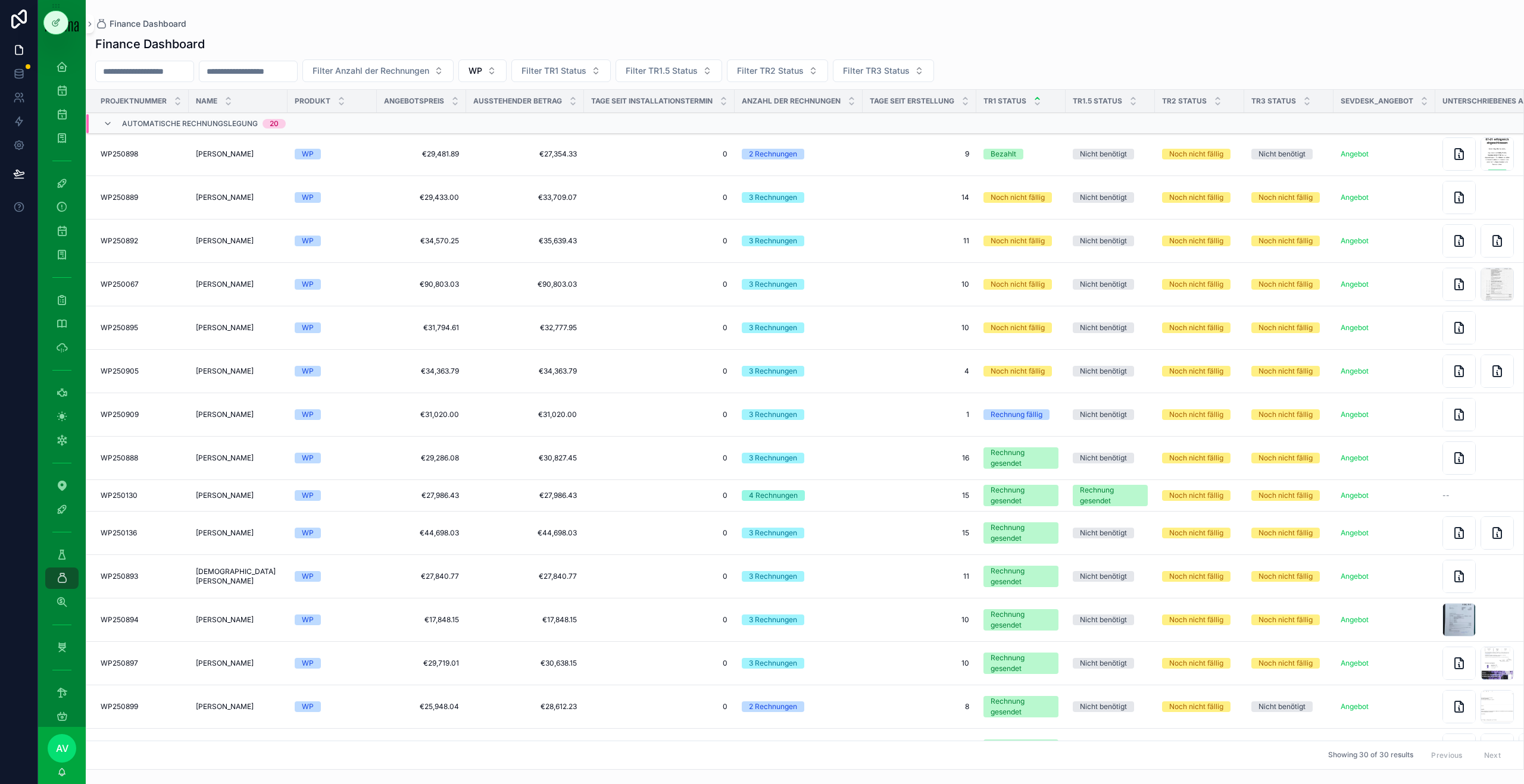
click at [251, 420] on td "Sebastian Büchler Sebastian Büchler" at bounding box center [238, 415] width 99 height 44
click at [243, 414] on span "[PERSON_NAME]" at bounding box center [224, 414] width 57 height 10
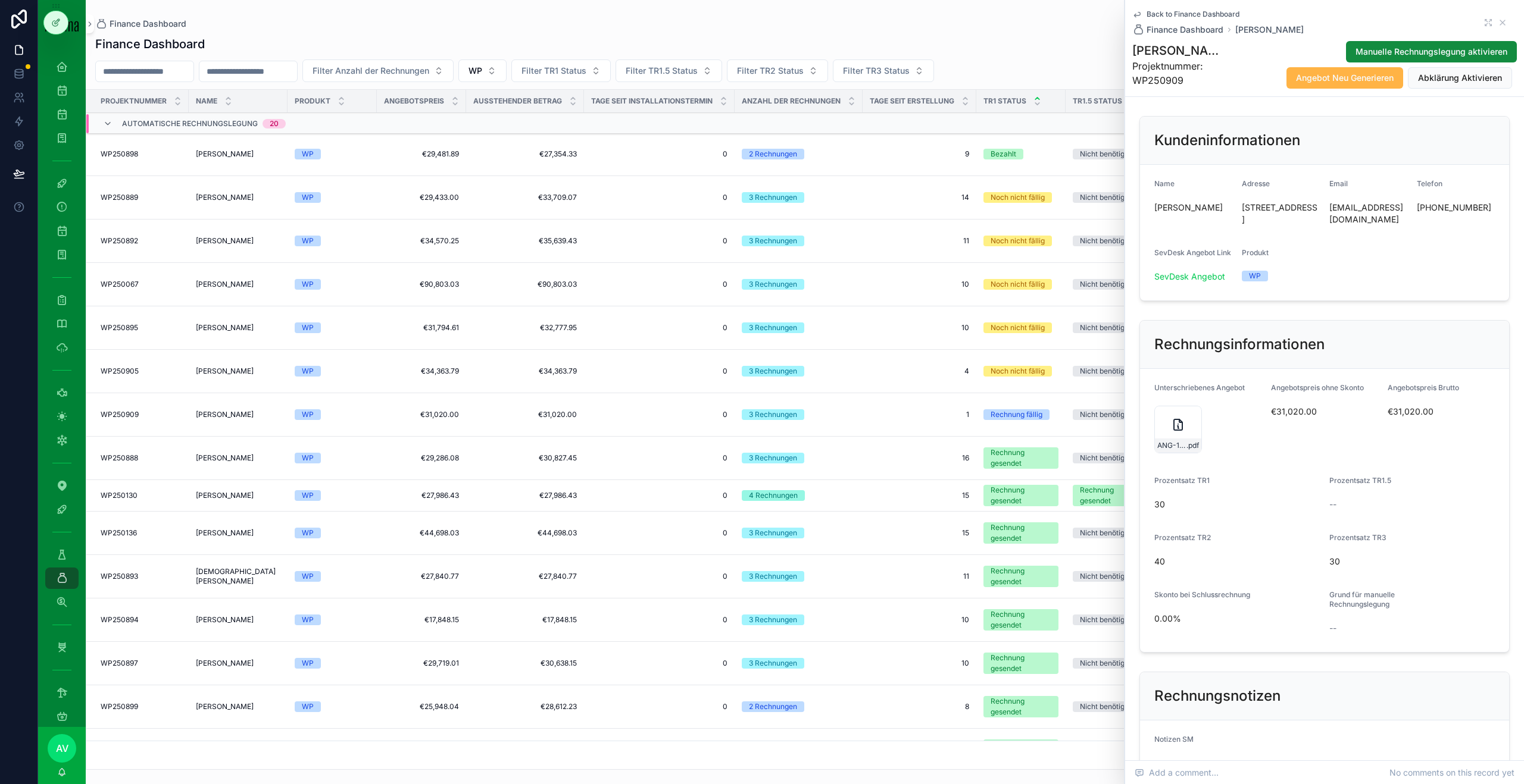
click at [1393, 80] on button "Angebot Neu Generieren" at bounding box center [1344, 78] width 117 height 21
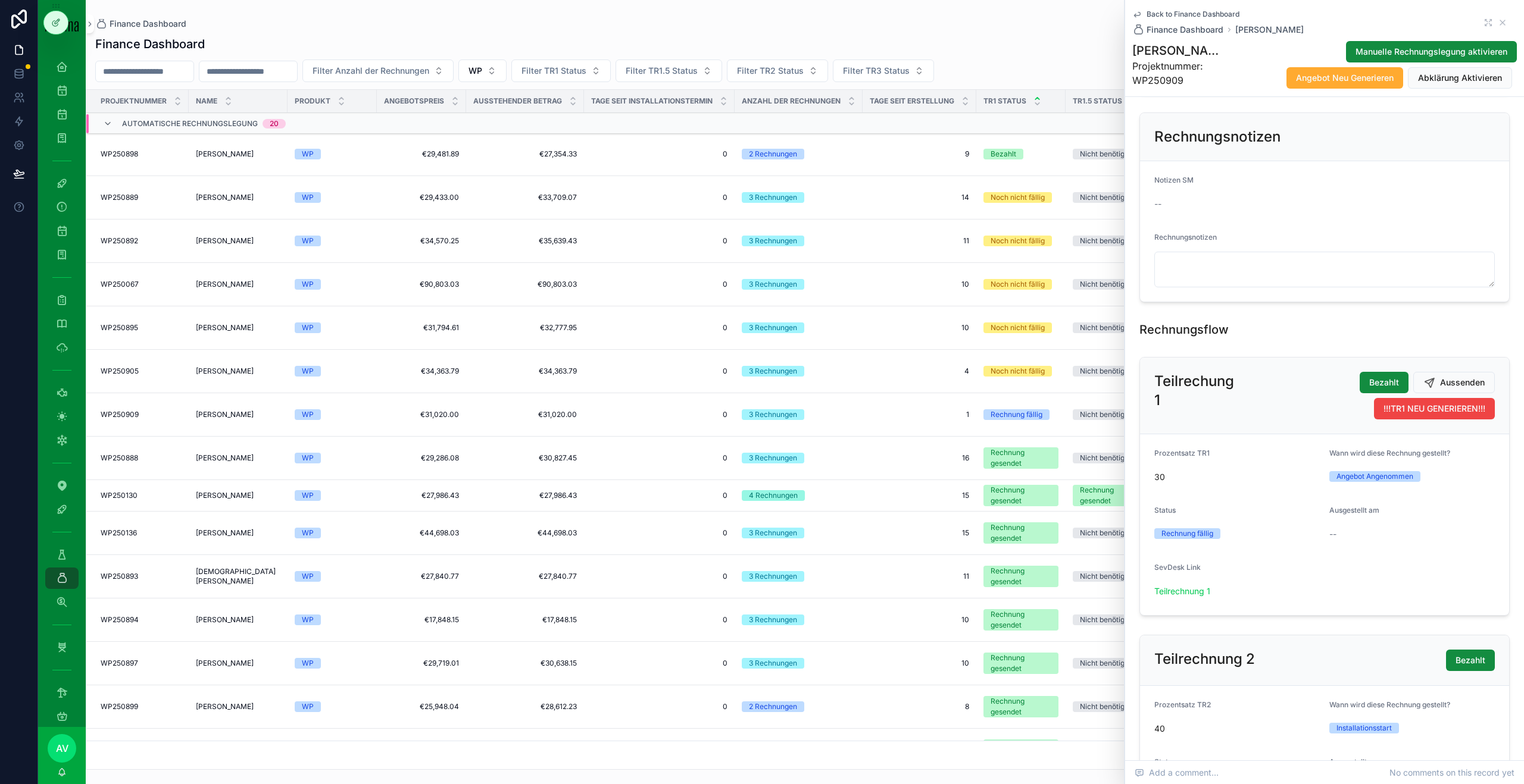
scroll to position [570, 0]
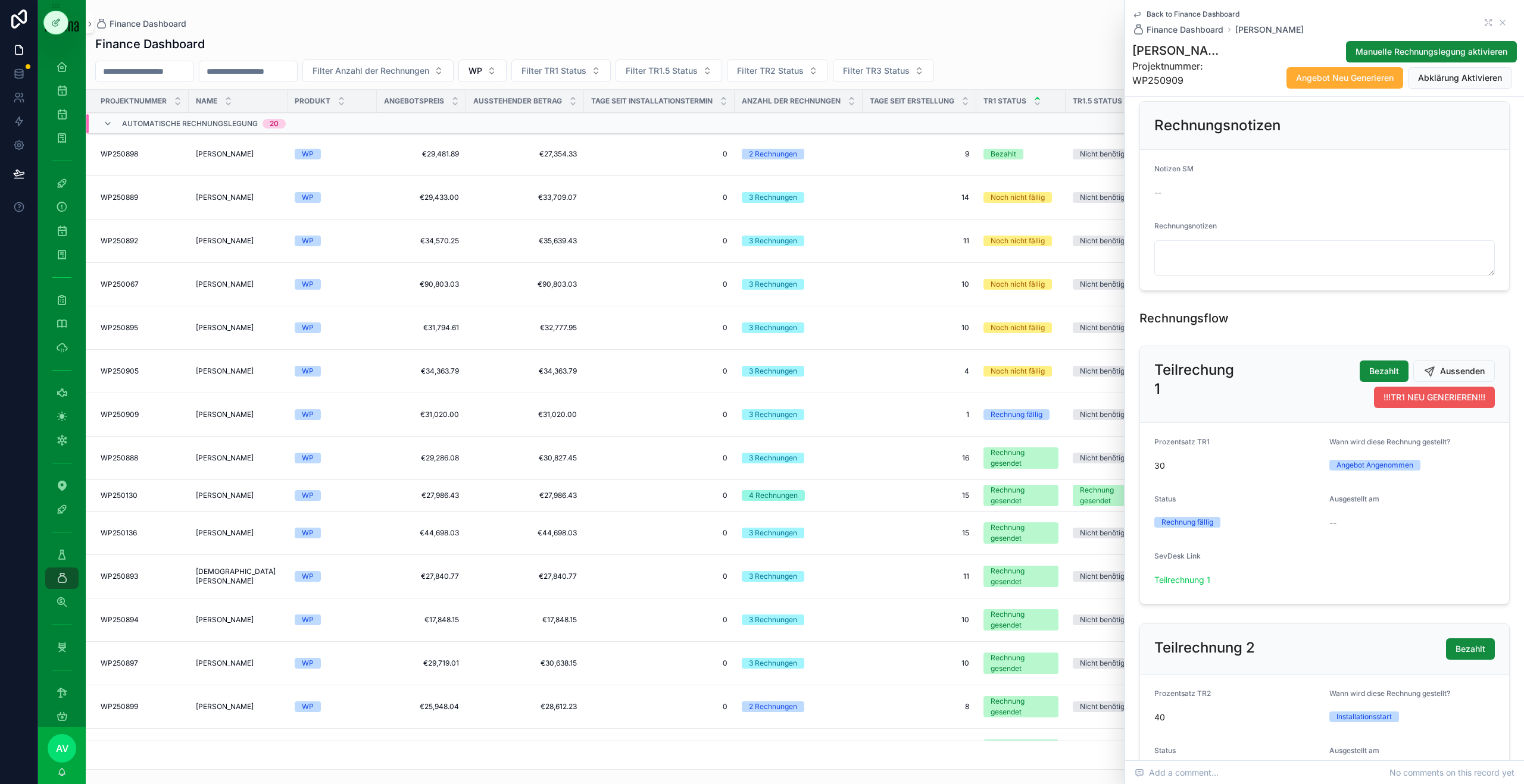
click at [1419, 400] on span "!!!TR1 NEU GENERIEREN!!!" at bounding box center [1433, 398] width 102 height 12
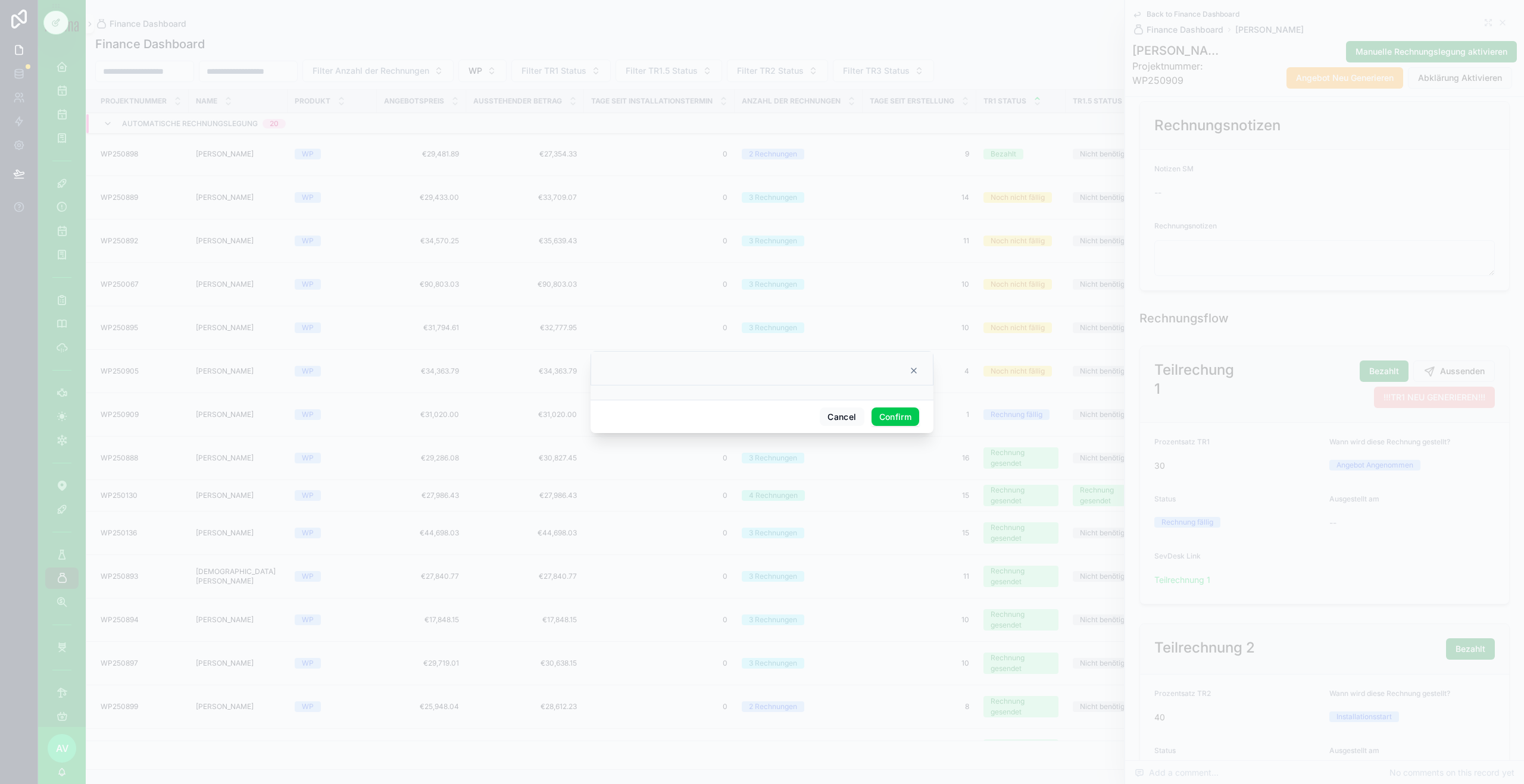
click at [896, 417] on button "Confirm" at bounding box center [894, 417] width 48 height 19
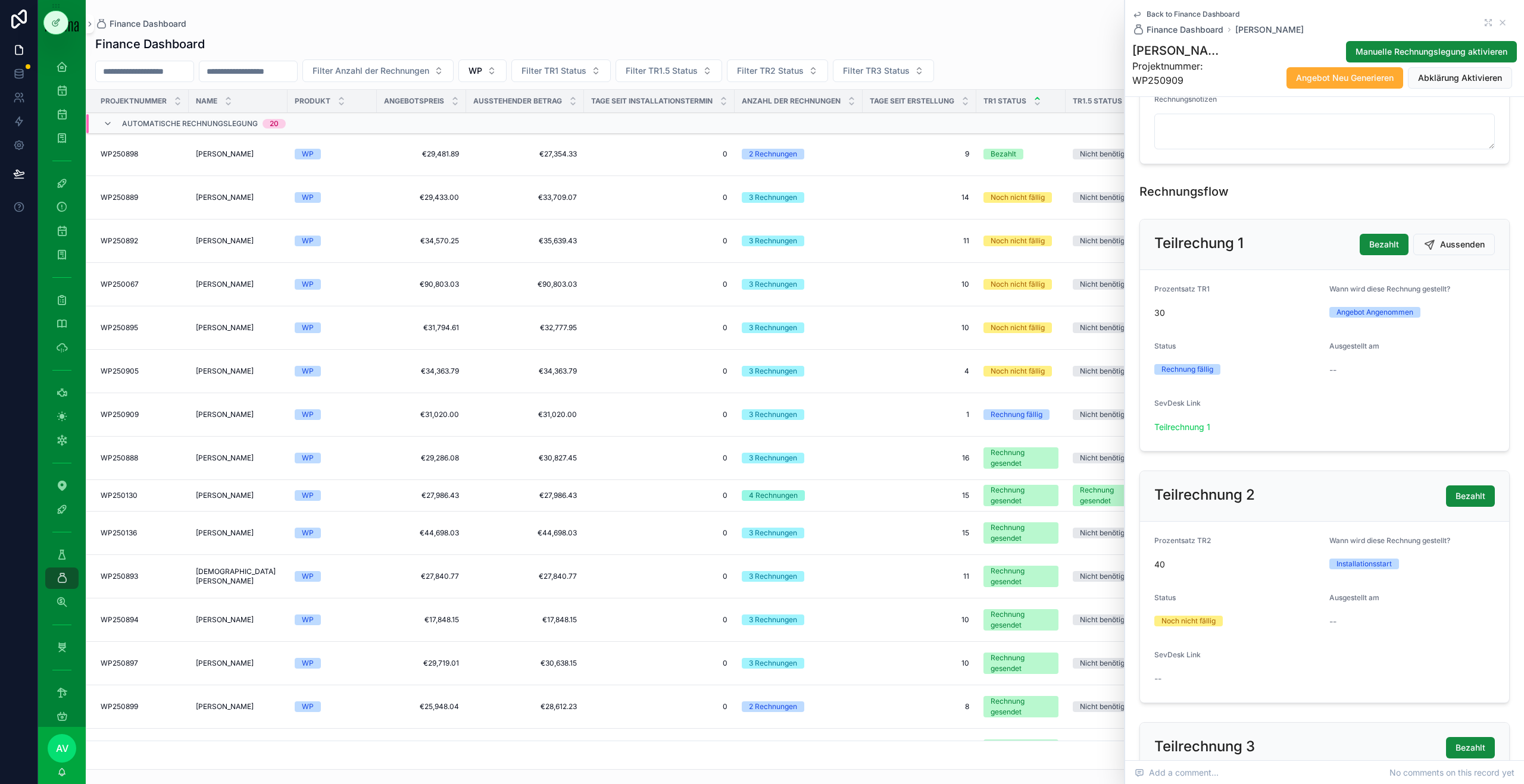
scroll to position [716, 0]
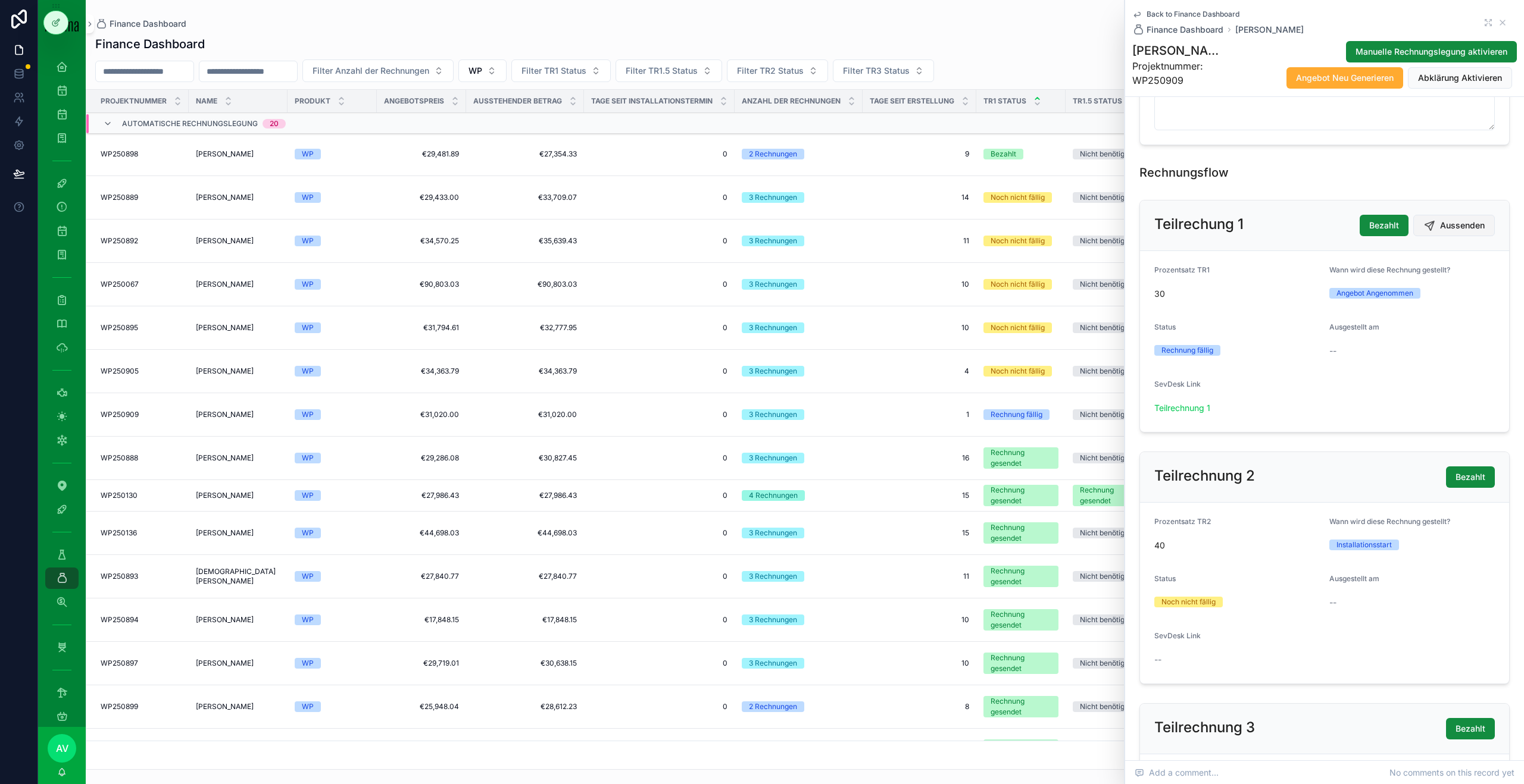
click at [1476, 232] on button "Aussenden" at bounding box center [1454, 226] width 82 height 21
click at [1505, 25] on icon "scrollable content" at bounding box center [1502, 23] width 10 height 10
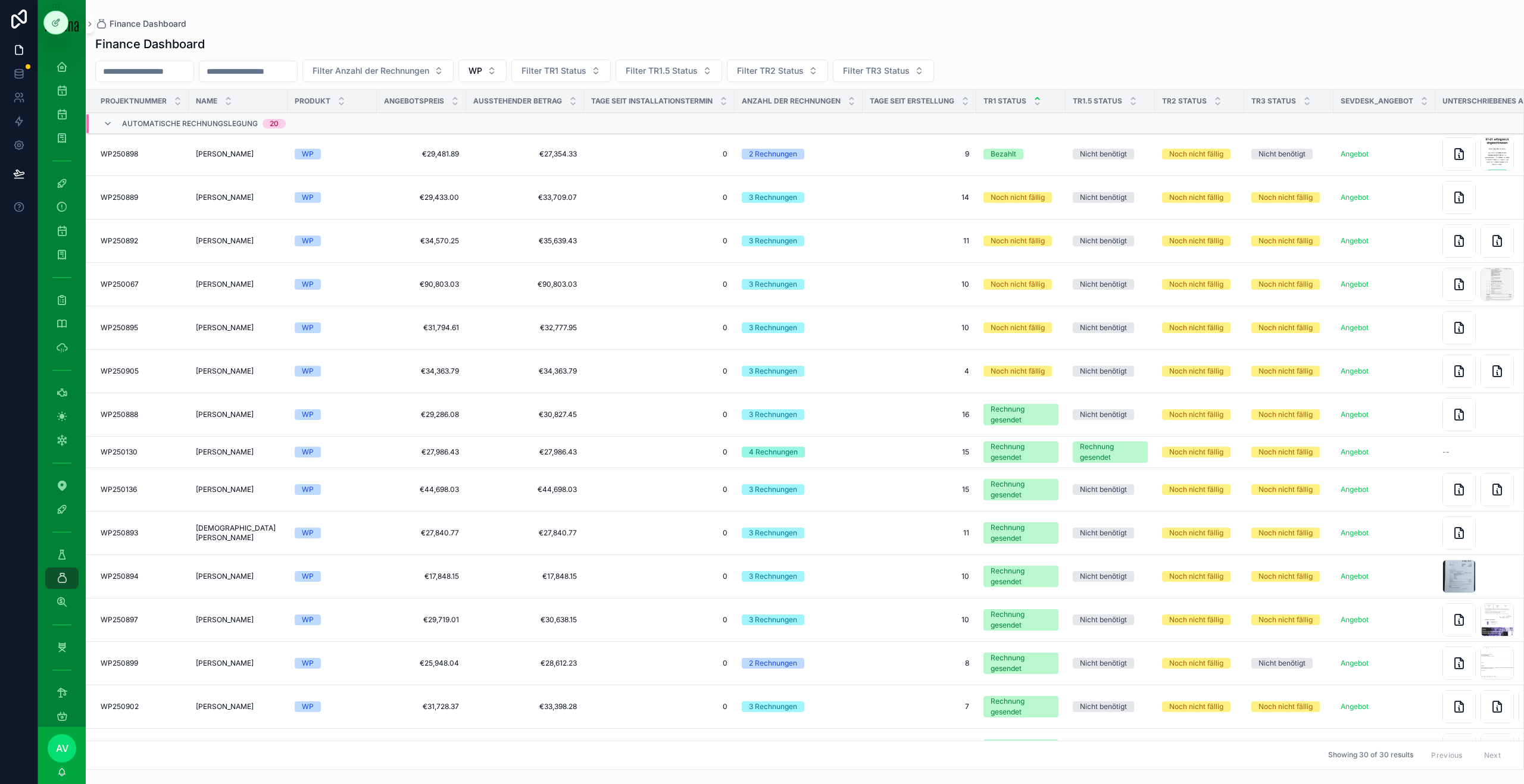
click at [392, 223] on td "€34,570.25 €34,570.25" at bounding box center [421, 241] width 89 height 44
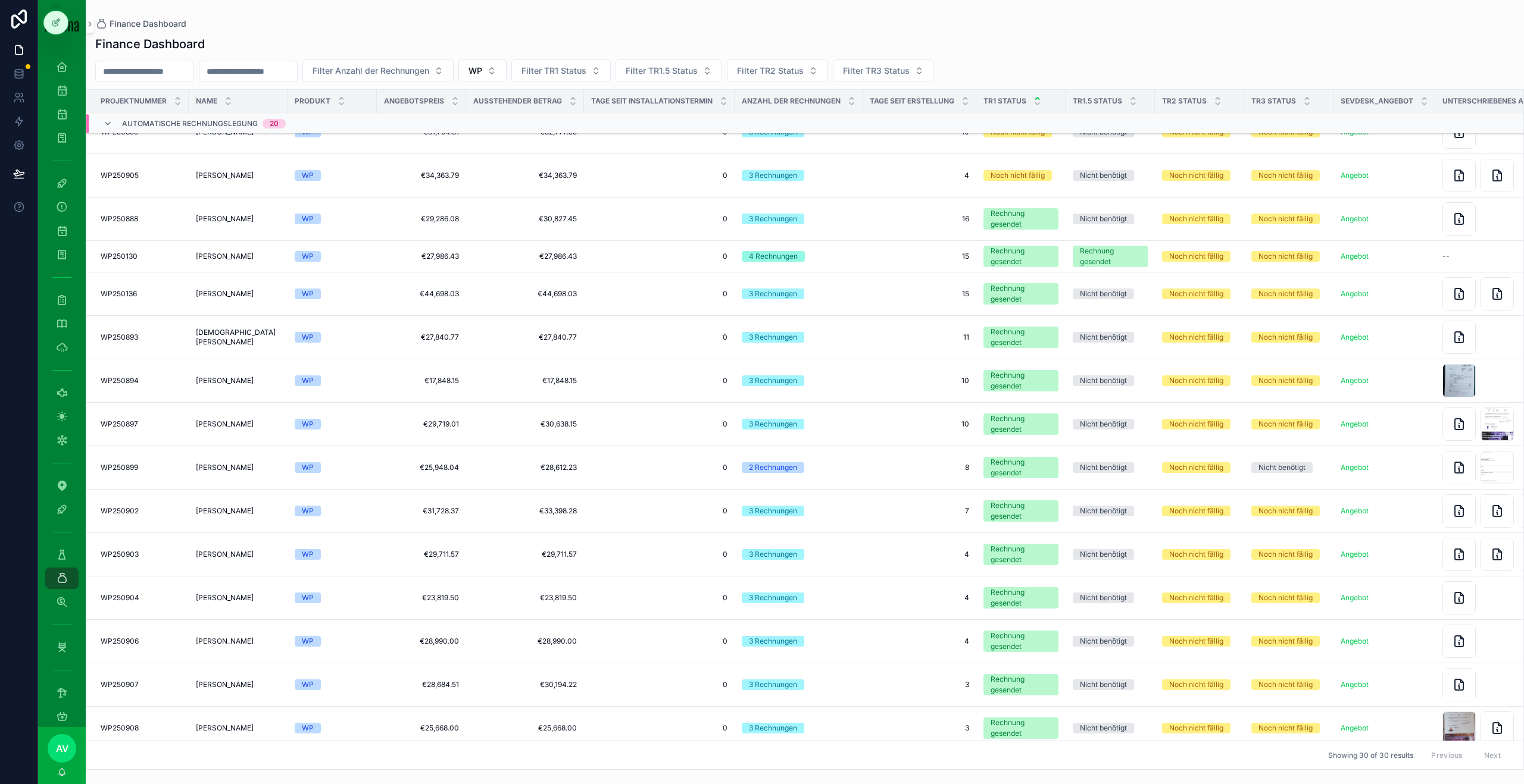
scroll to position [758, 0]
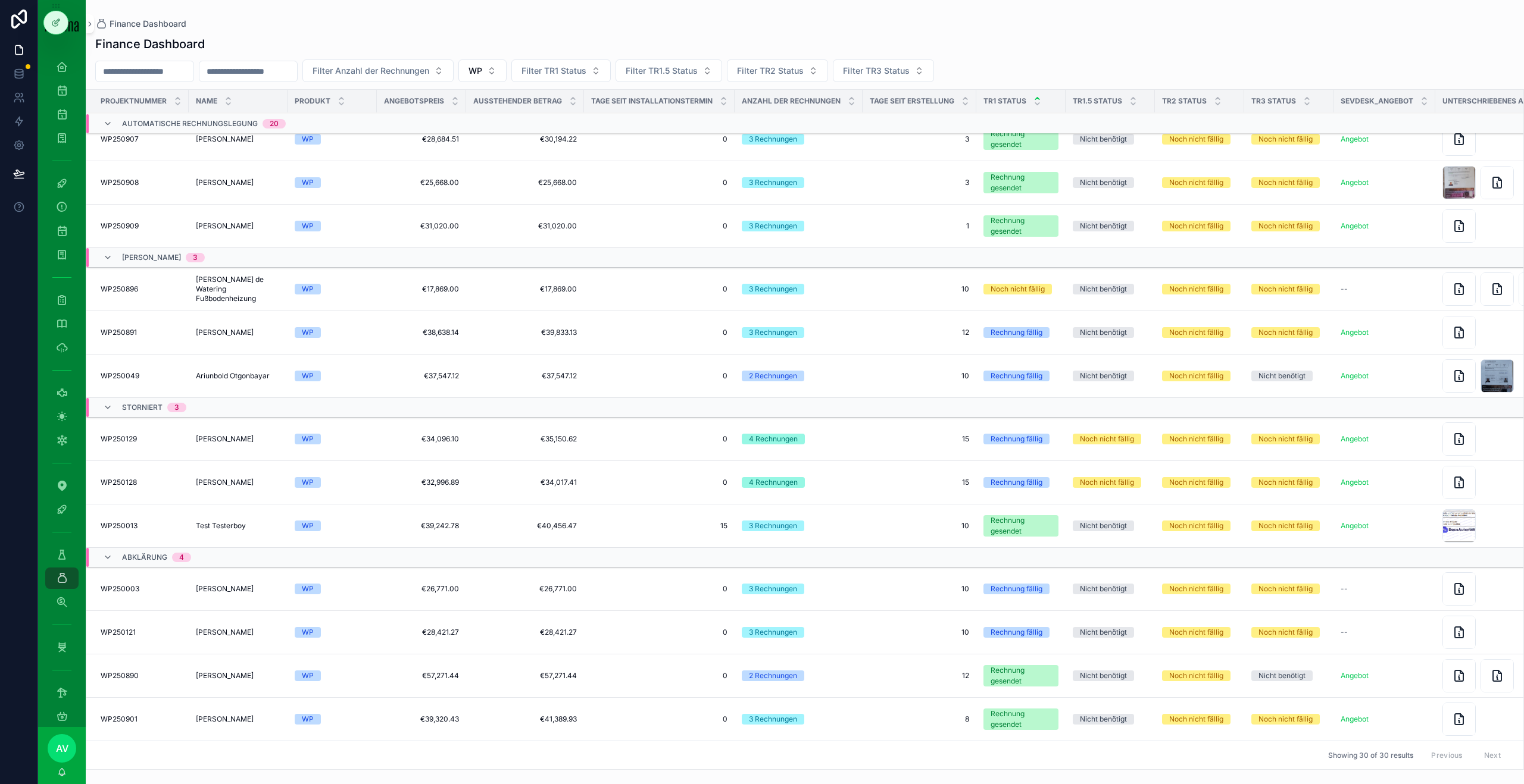
click at [623, 677] on span "0" at bounding box center [659, 675] width 137 height 10
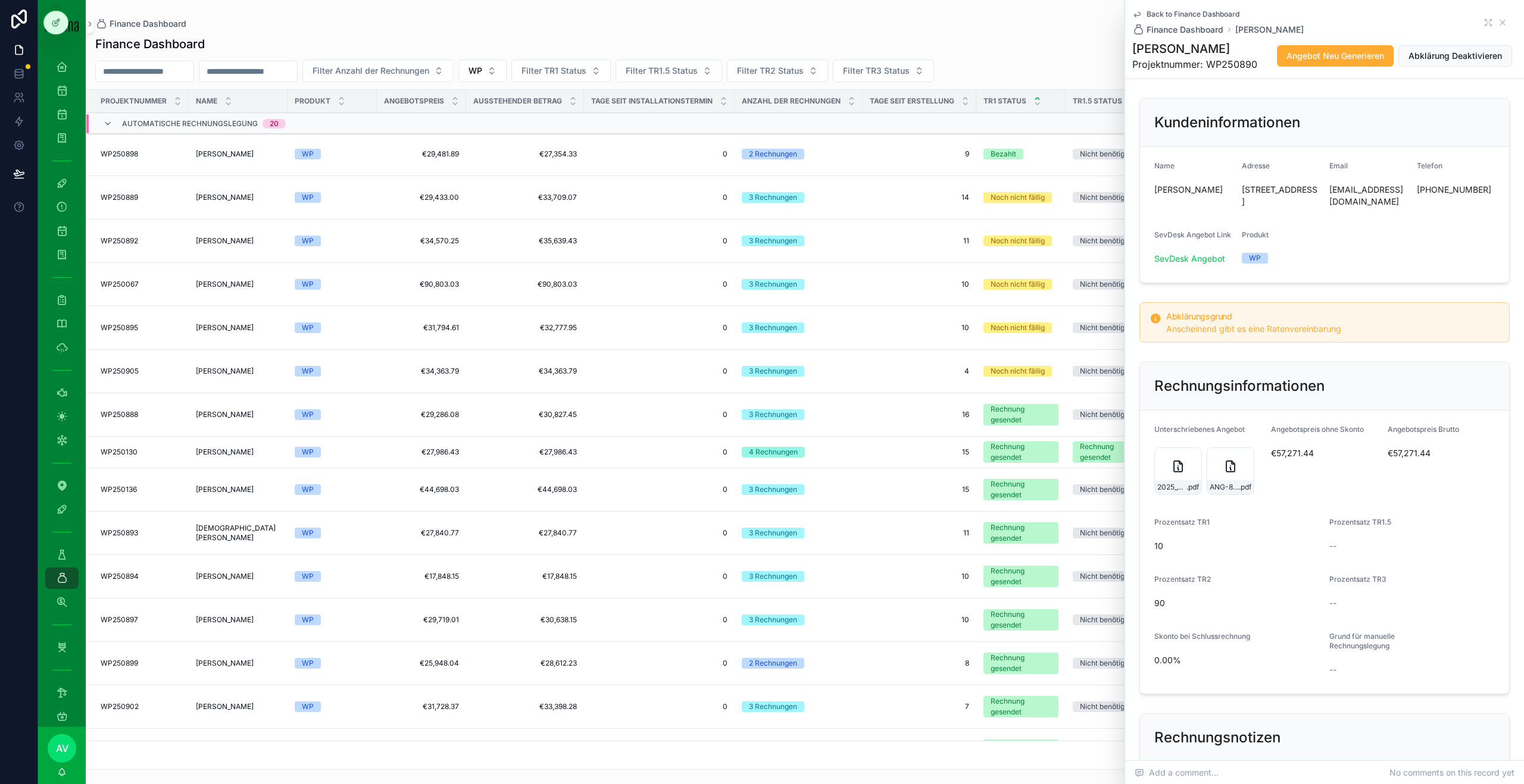
scroll to position [758, 0]
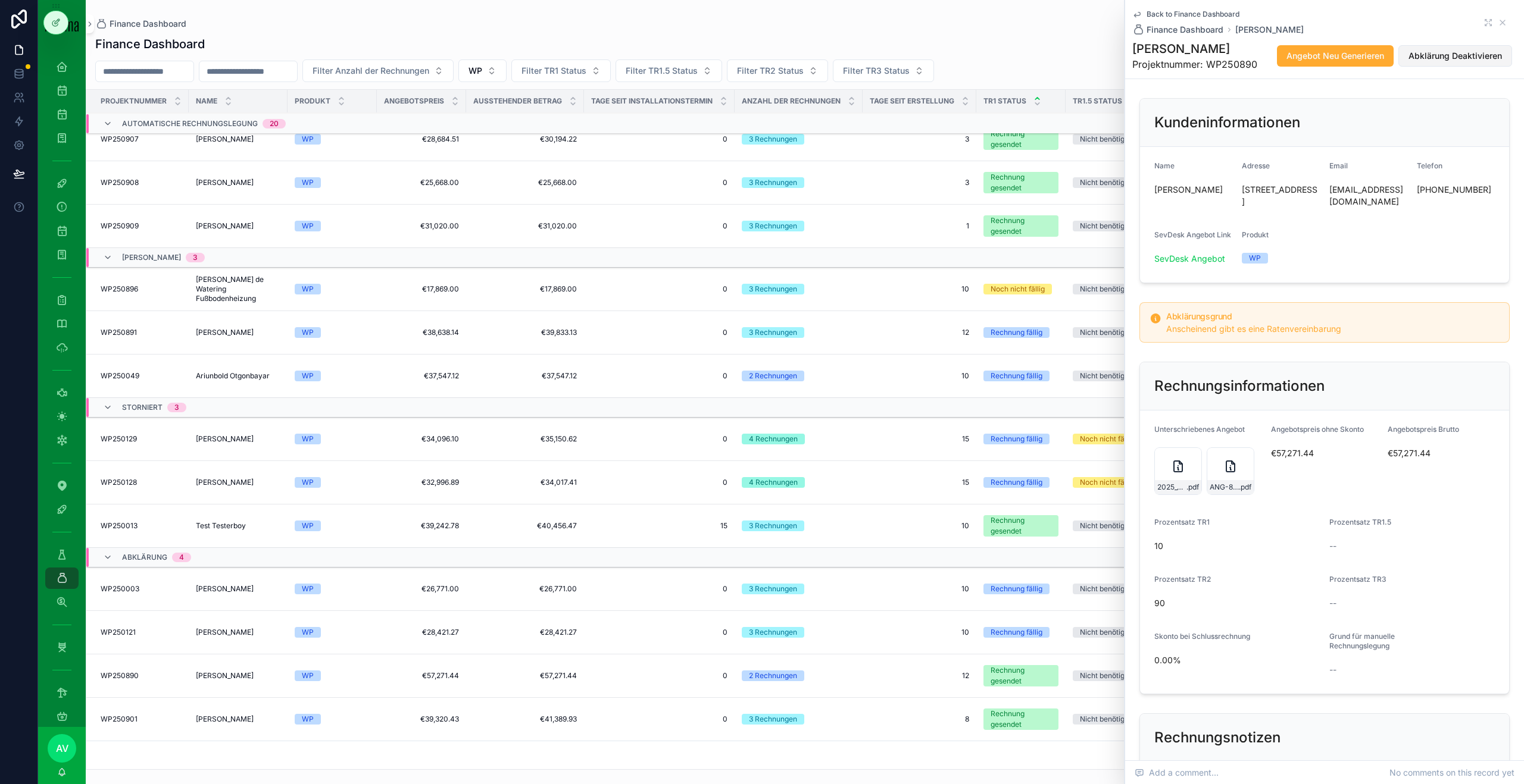
click at [1445, 63] on button "Abklärung Deaktivieren" at bounding box center [1455, 56] width 114 height 21
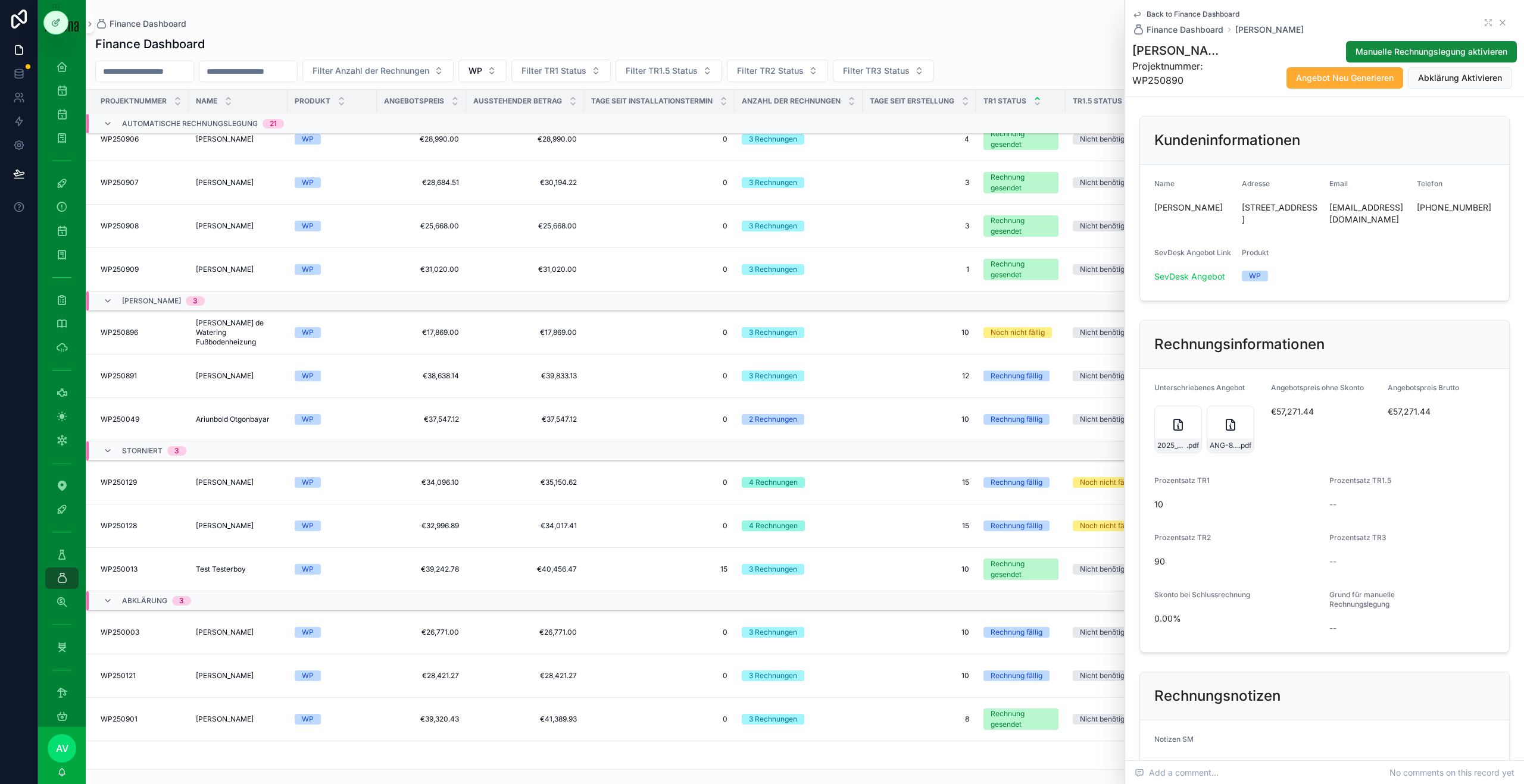
click at [1504, 22] on icon "scrollable content" at bounding box center [1502, 23] width 10 height 10
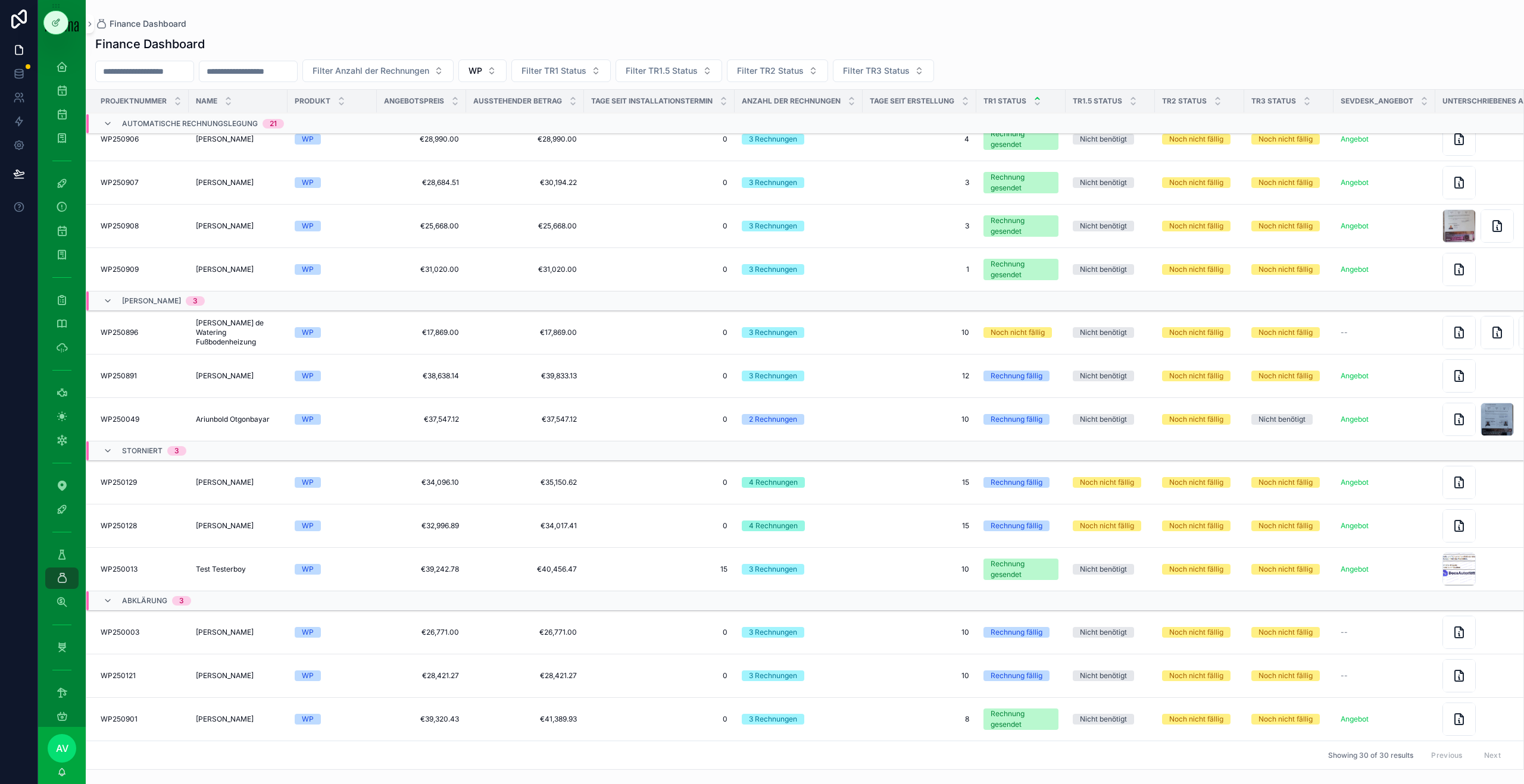
click at [488, 564] on span "€40,456.47" at bounding box center [525, 569] width 103 height 10
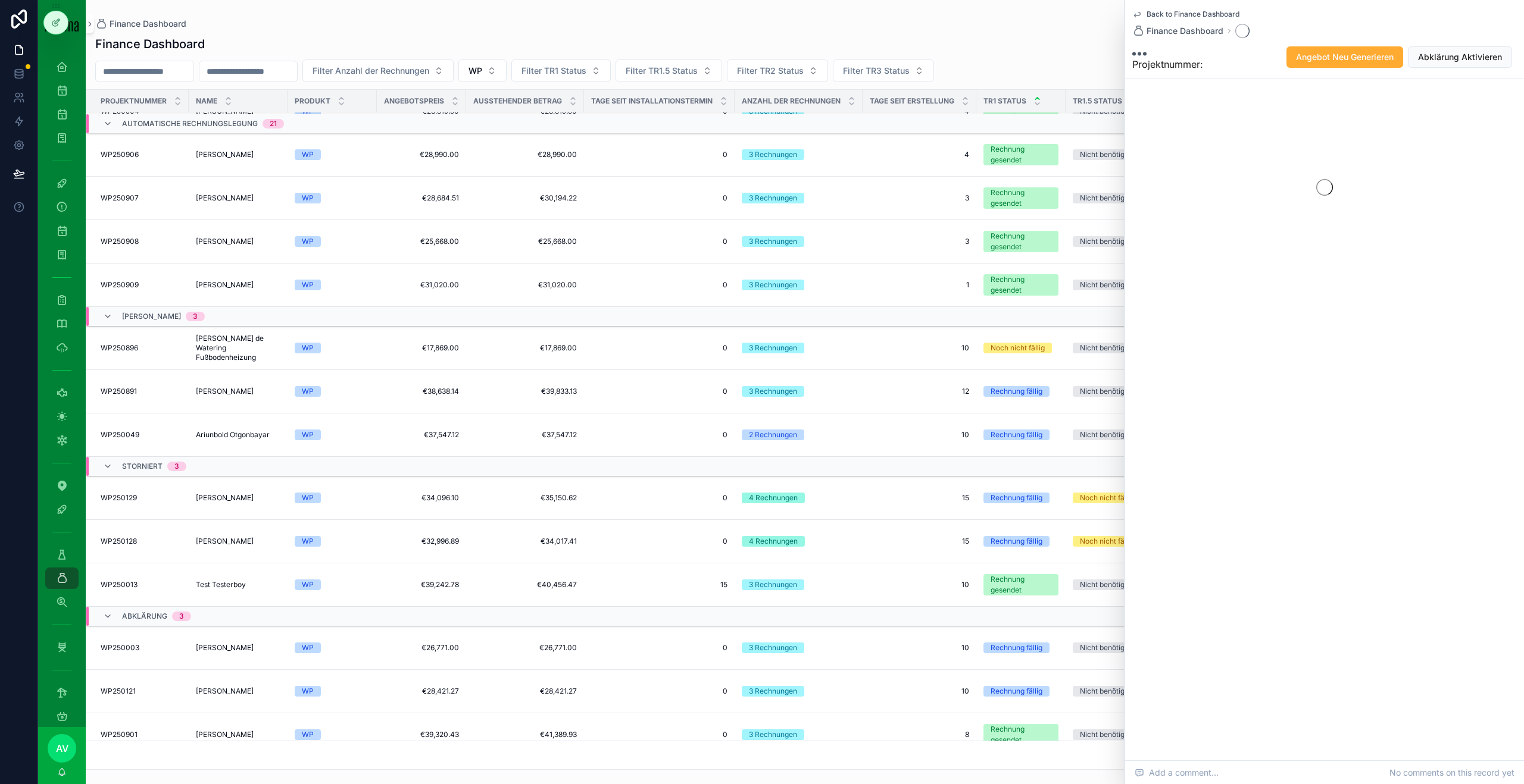
scroll to position [742, 0]
